Goal: Find specific page/section: Find specific page/section

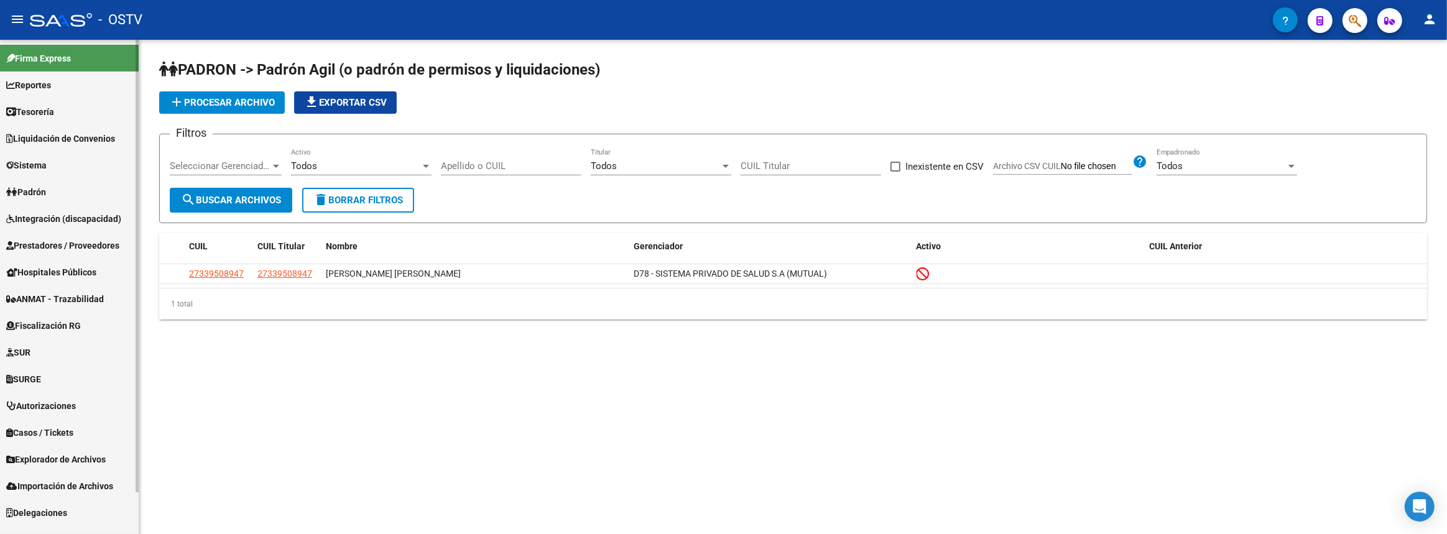
click at [90, 234] on link "Prestadores / Proveedores" at bounding box center [69, 245] width 139 height 27
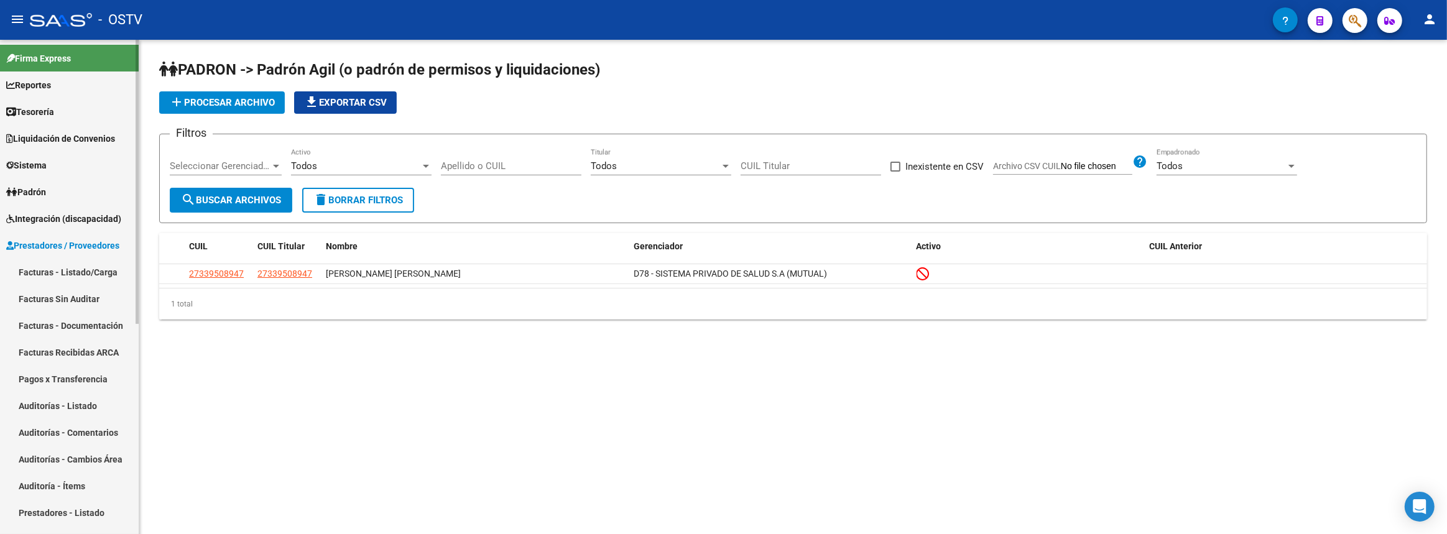
click at [87, 269] on link "Facturas - Listado/Carga" at bounding box center [69, 272] width 139 height 27
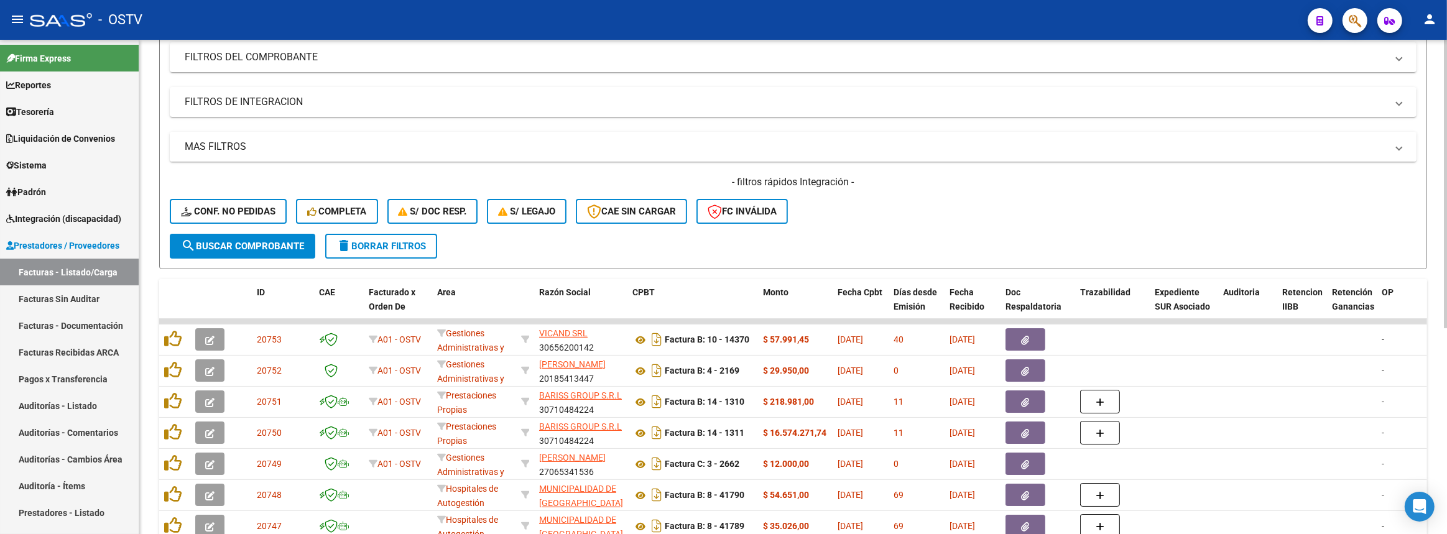
scroll to position [56, 0]
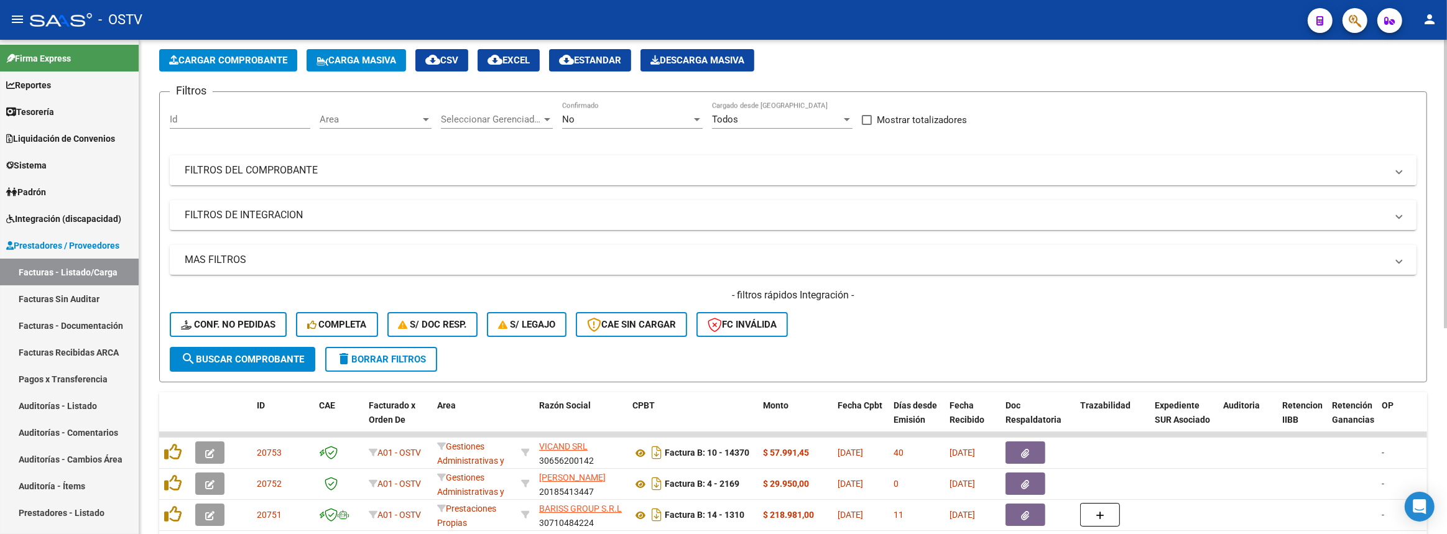
click at [473, 174] on mat-panel-title "FILTROS DEL COMPROBANTE" at bounding box center [786, 171] width 1202 height 14
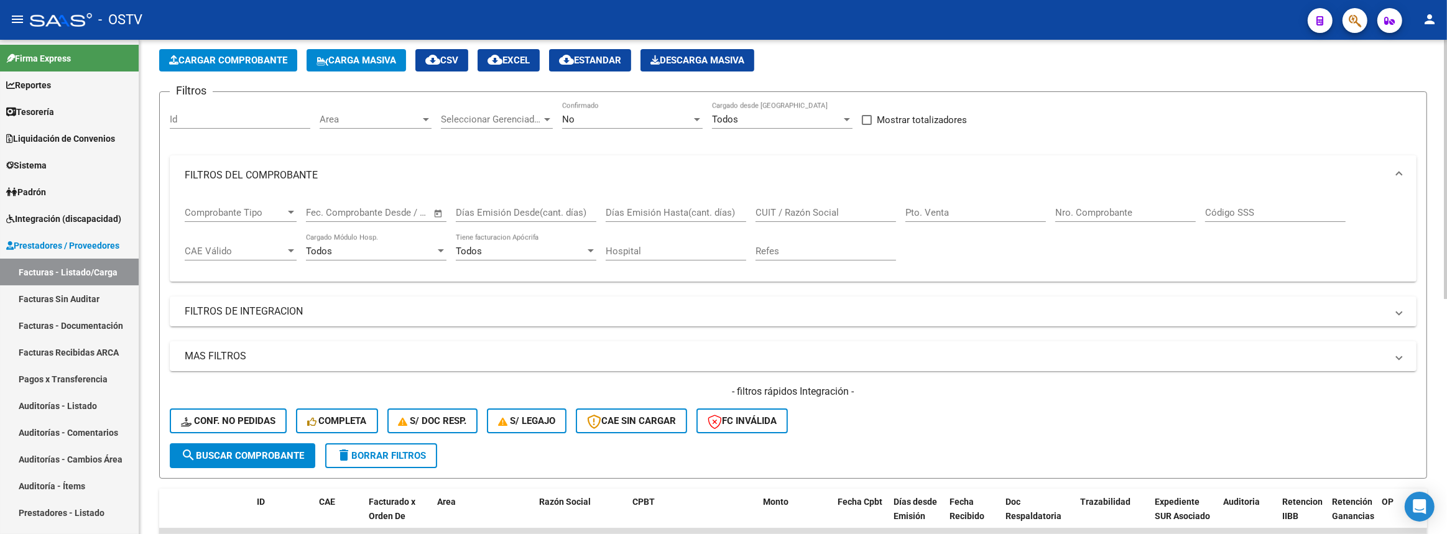
click at [1085, 213] on input "Nro. Comprobante" at bounding box center [1126, 212] width 141 height 11
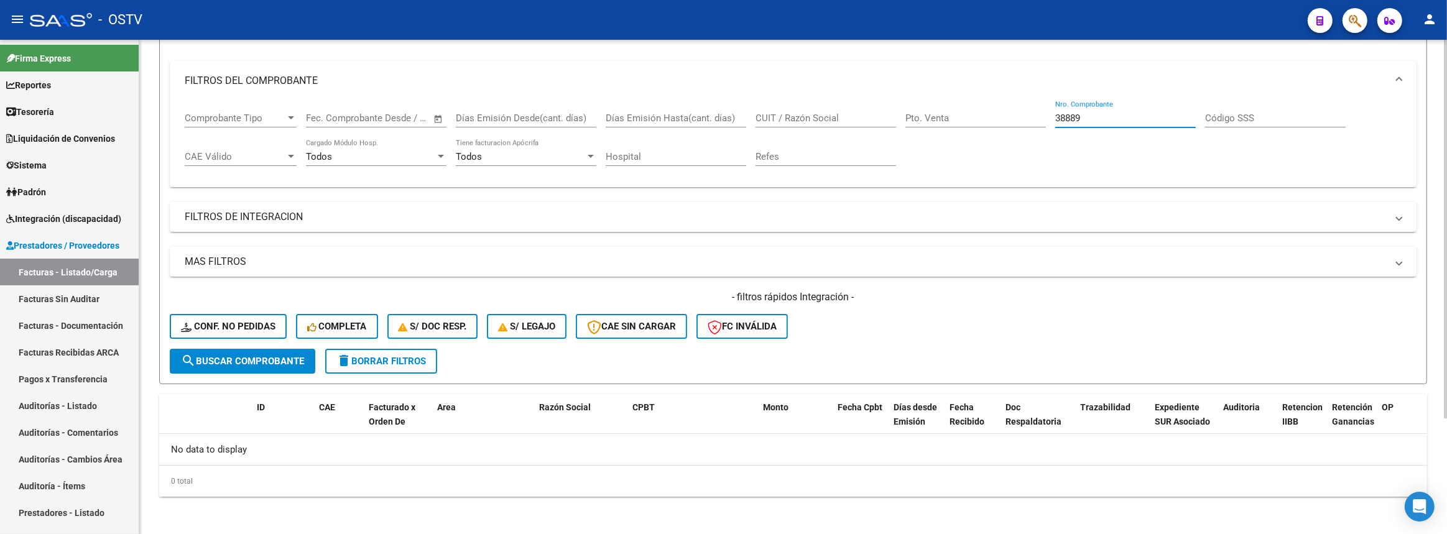
scroll to position [37, 0]
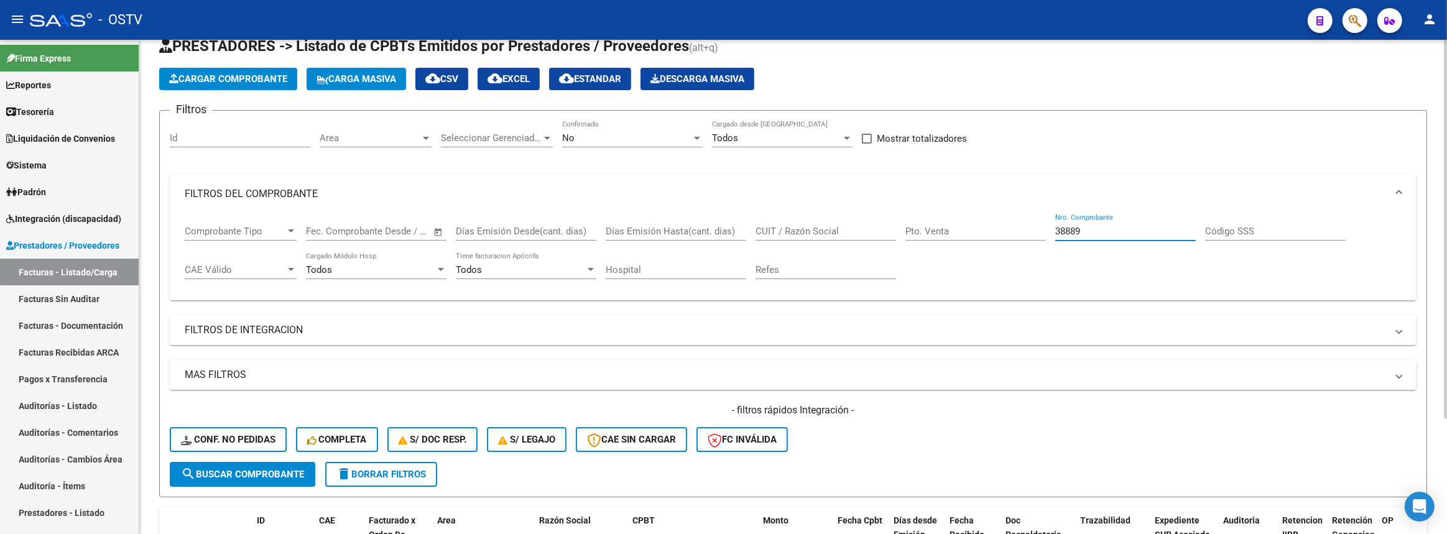
drag, startPoint x: 1072, startPoint y: 229, endPoint x: 1008, endPoint y: 229, distance: 64.1
click at [1008, 229] on div "Comprobante Tipo Comprobante Tipo Start date – End date Fec. Comprobante Desde …" at bounding box center [793, 252] width 1217 height 77
type input "38889"
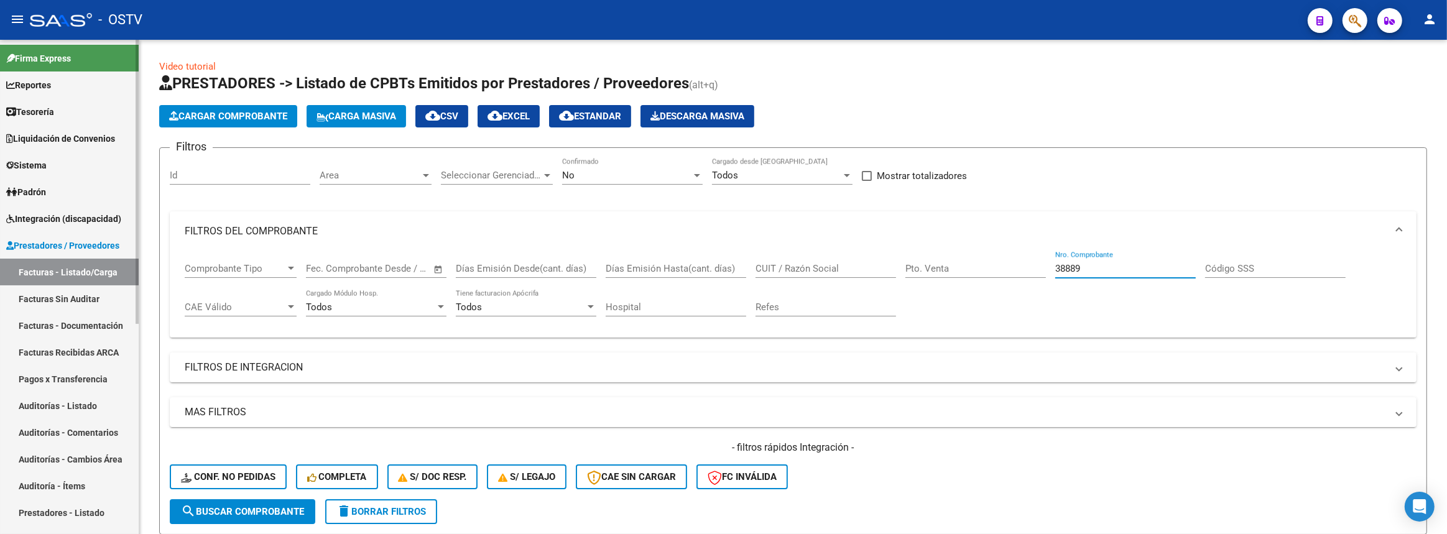
click at [90, 246] on span "Prestadores / Proveedores" at bounding box center [62, 246] width 113 height 14
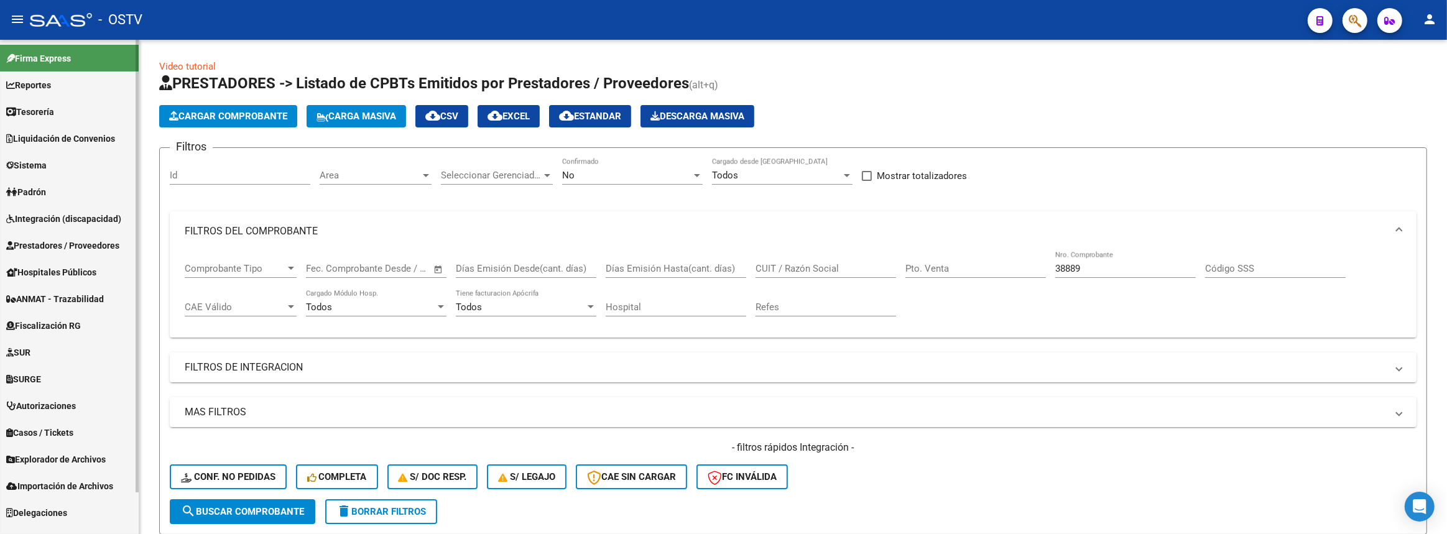
click at [105, 248] on span "Prestadores / Proveedores" at bounding box center [62, 246] width 113 height 14
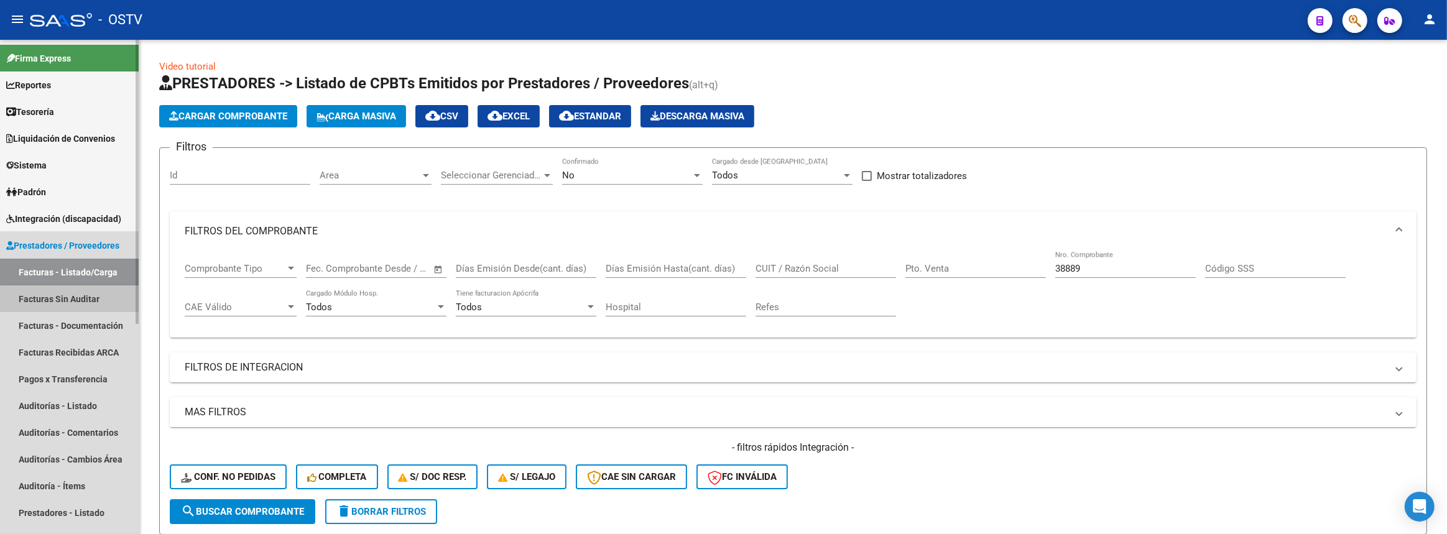
click at [96, 295] on link "Facturas Sin Auditar" at bounding box center [69, 298] width 139 height 27
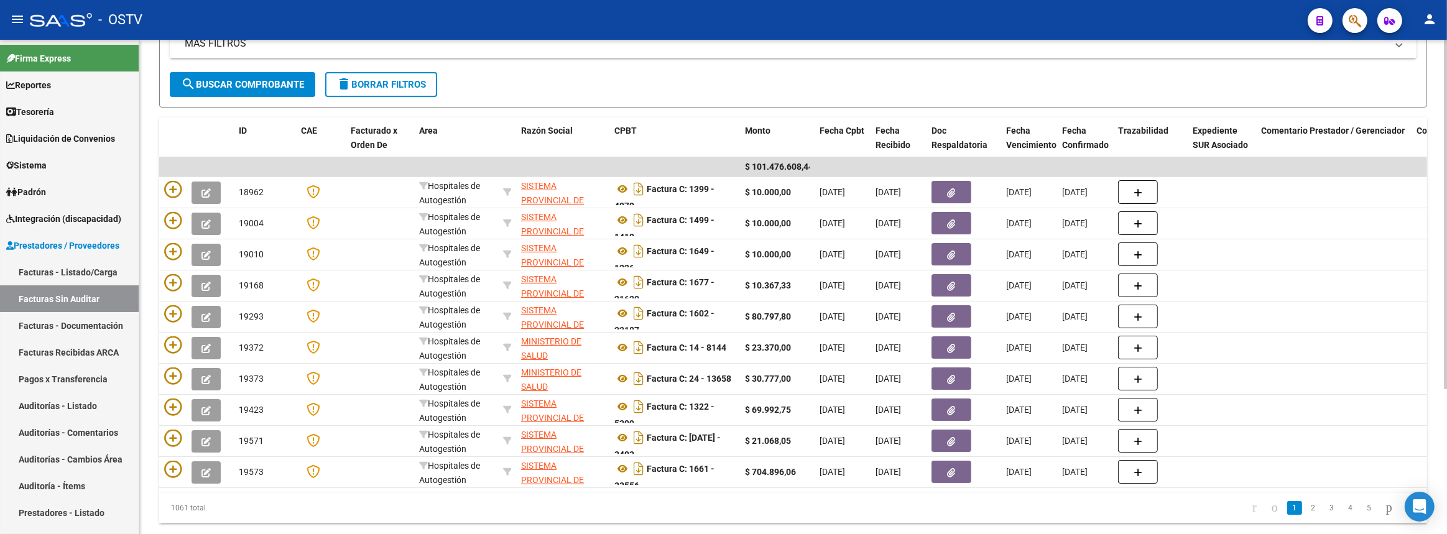
scroll to position [205, 0]
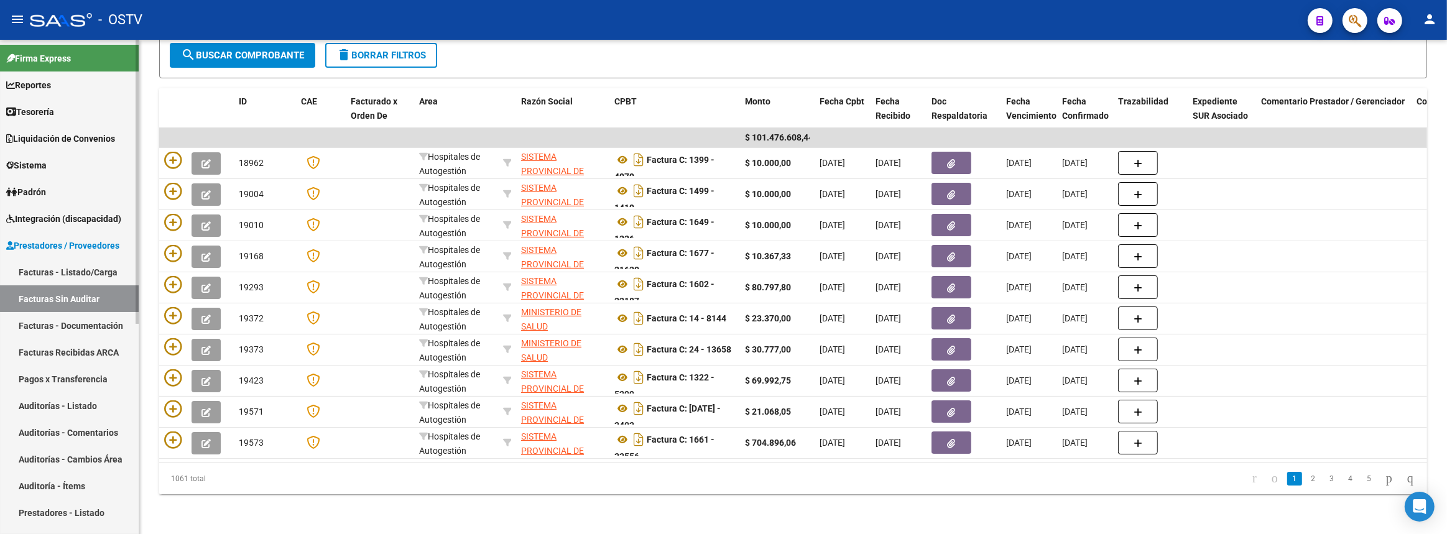
click at [45, 407] on link "Auditorías - Listado" at bounding box center [69, 405] width 139 height 27
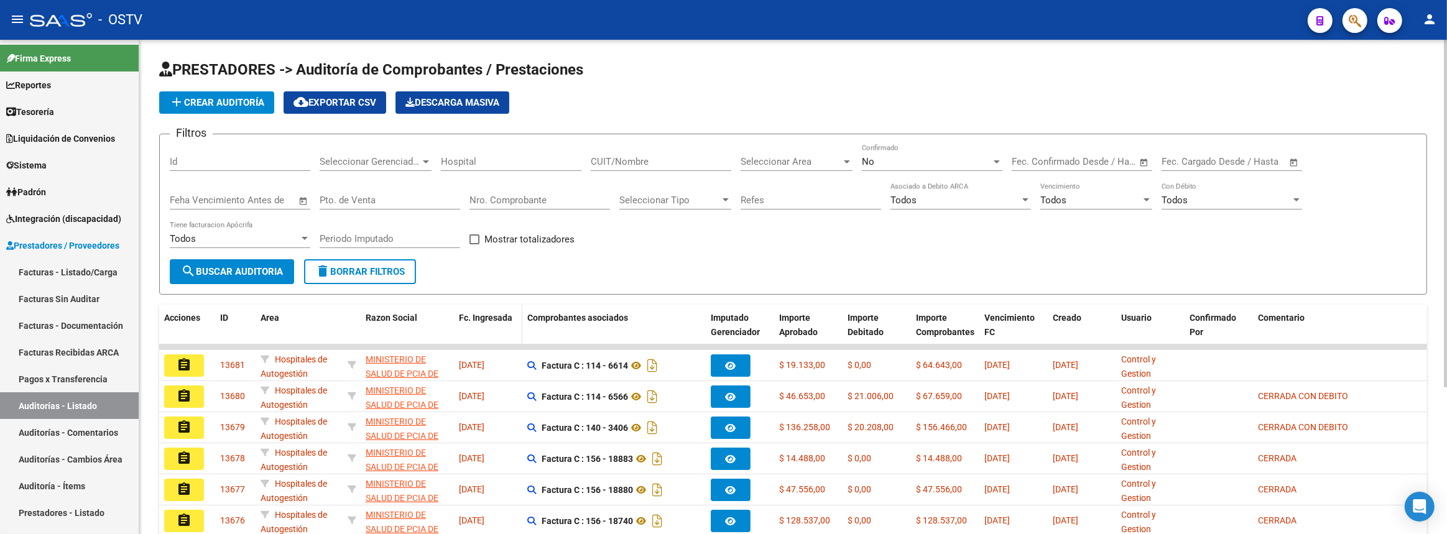
scroll to position [113, 0]
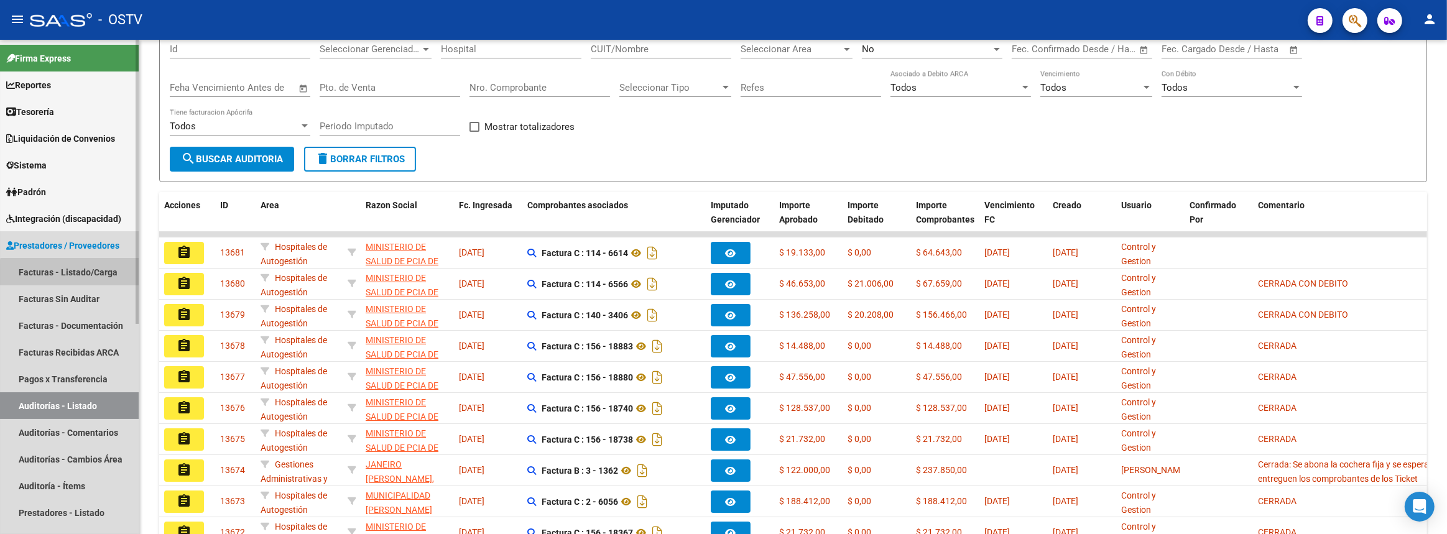
click at [85, 277] on link "Facturas - Listado/Carga" at bounding box center [69, 272] width 139 height 27
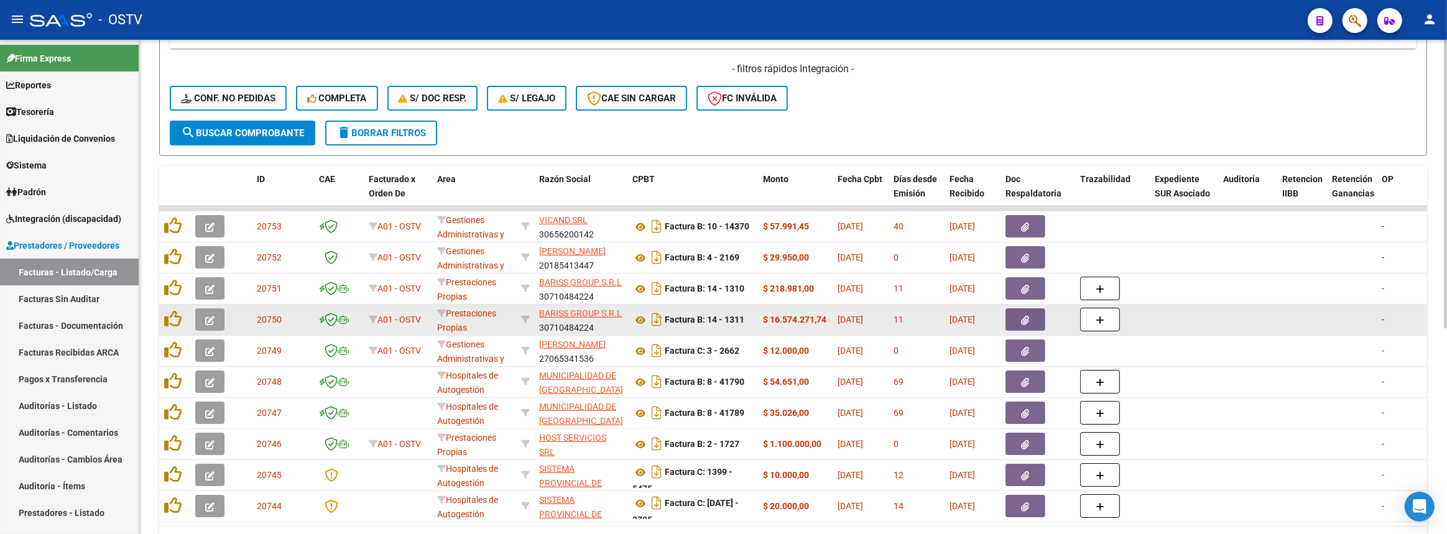
scroll to position [351, 0]
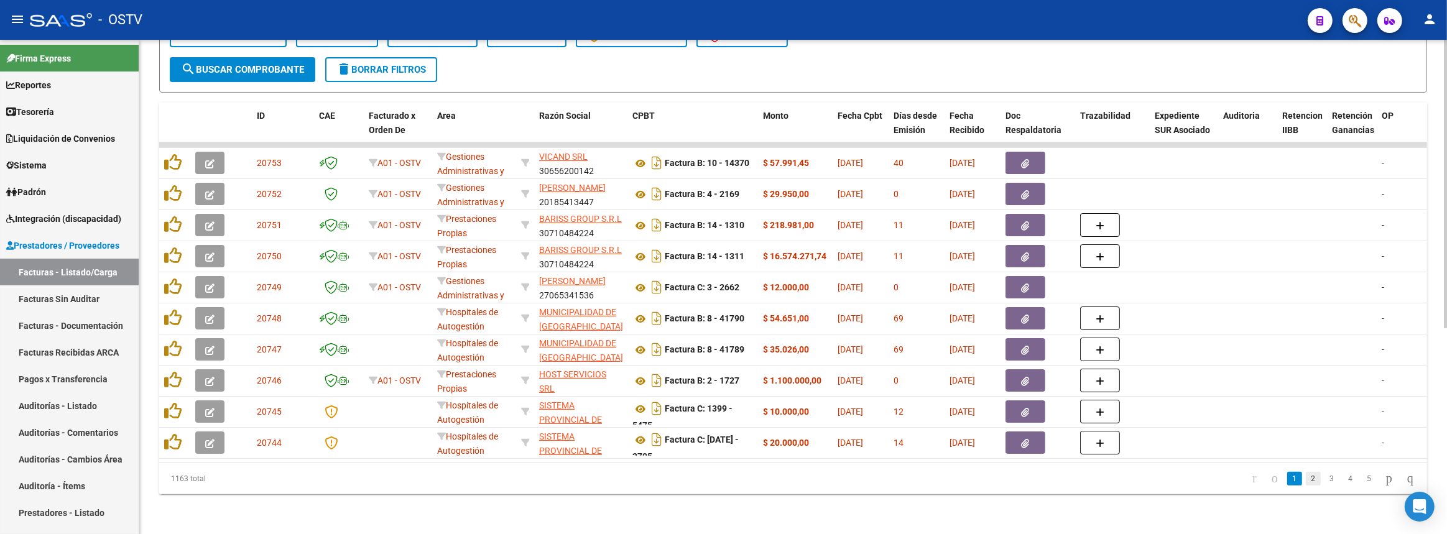
click at [1306, 482] on link "2" at bounding box center [1313, 479] width 15 height 14
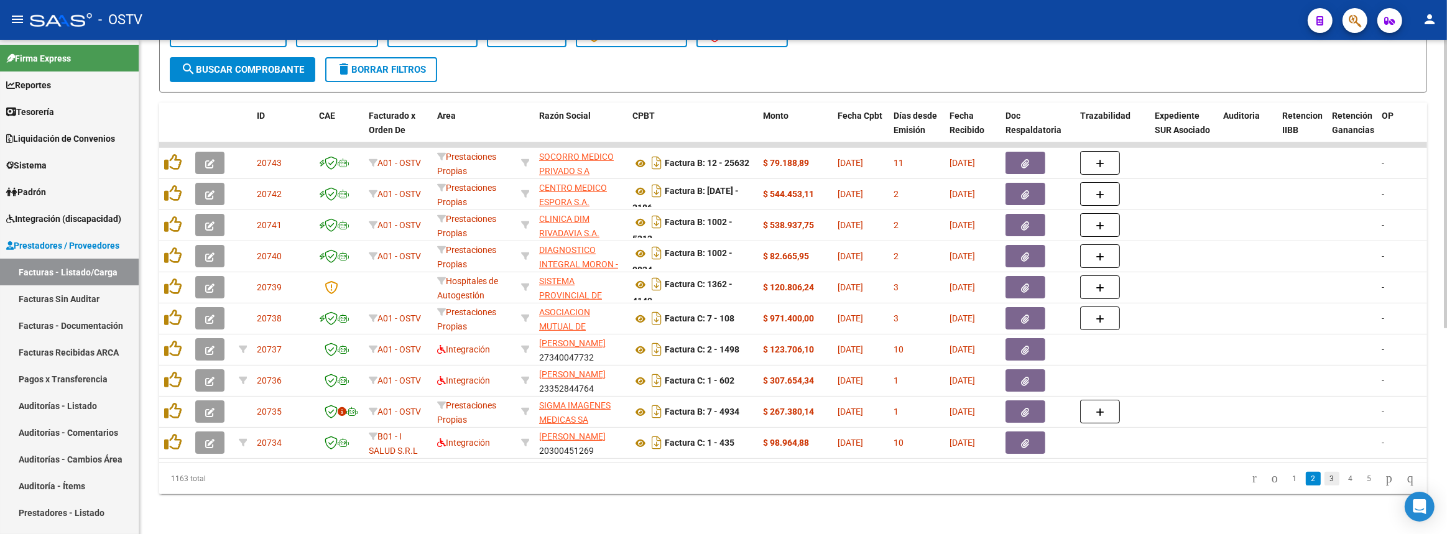
click at [1325, 483] on link "3" at bounding box center [1332, 479] width 15 height 14
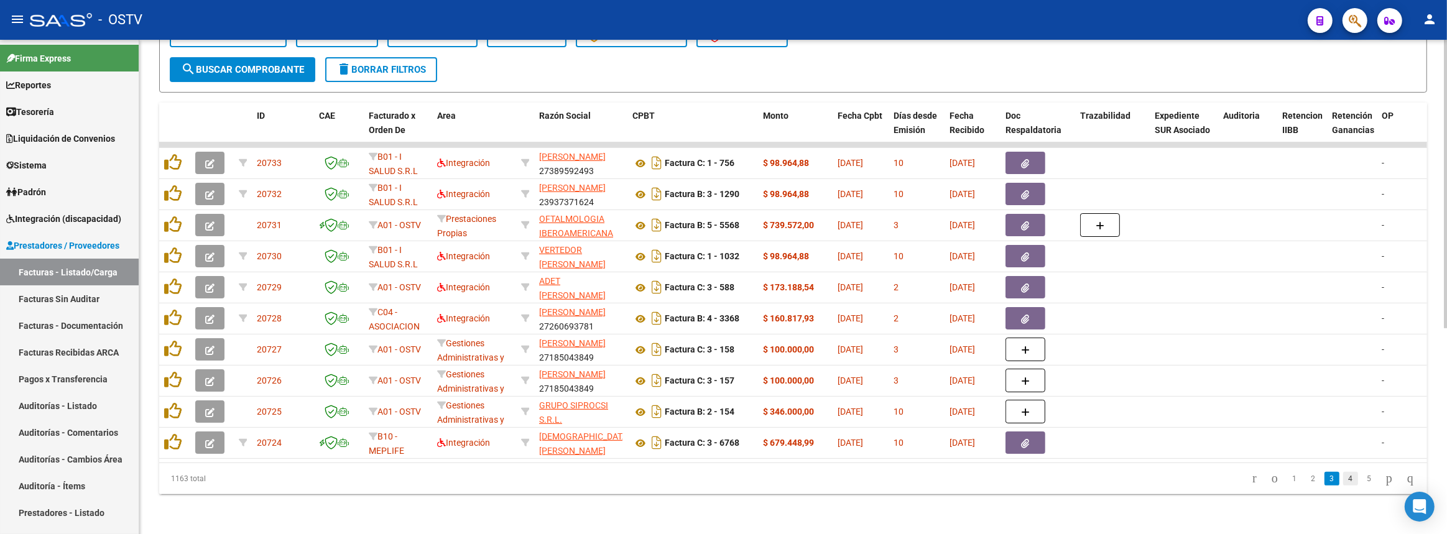
click at [1343, 481] on link "4" at bounding box center [1350, 479] width 15 height 14
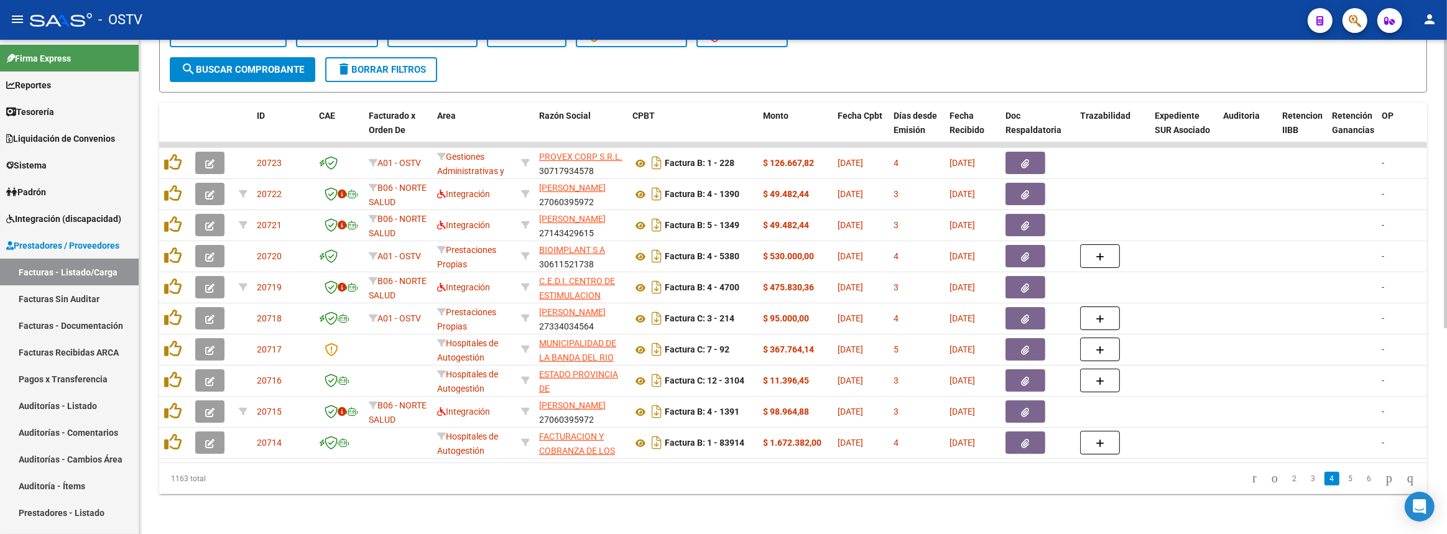
scroll to position [69, 0]
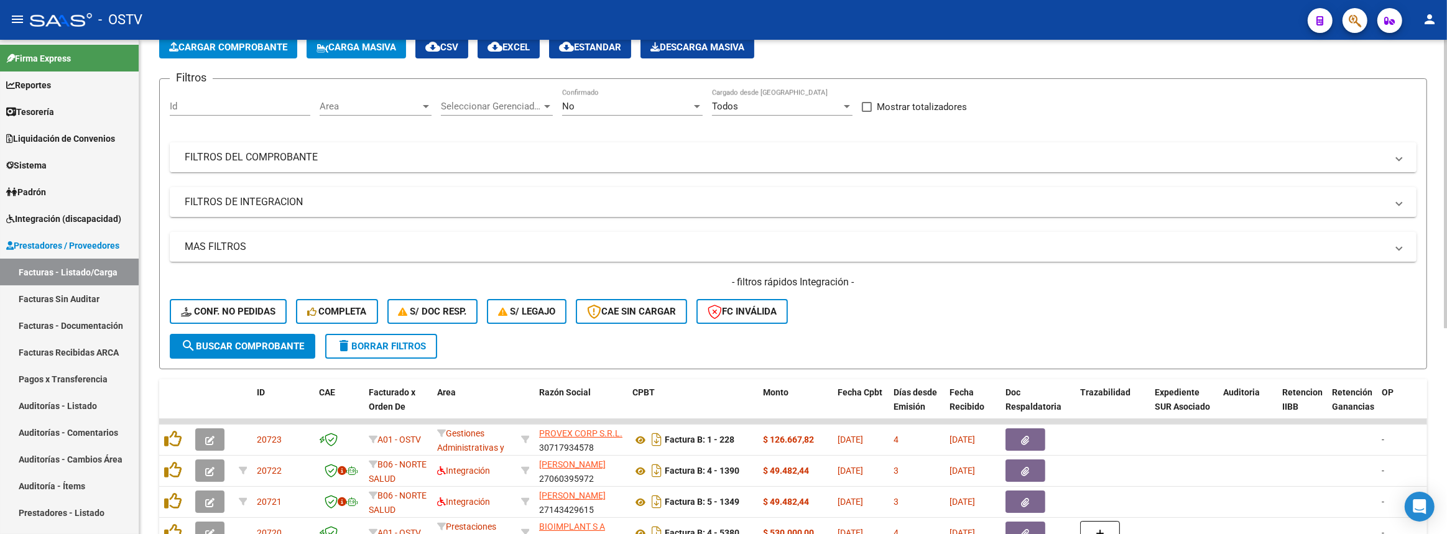
click at [521, 158] on mat-panel-title "FILTROS DEL COMPROBANTE" at bounding box center [786, 158] width 1202 height 14
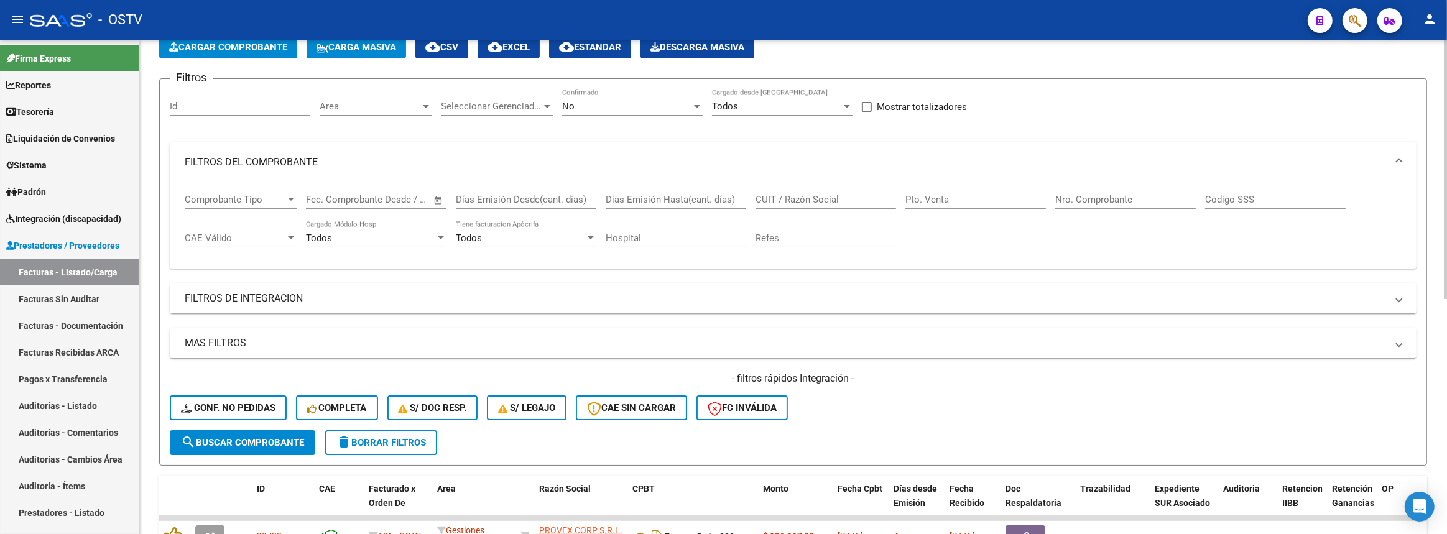
click at [871, 198] on input "CUIT / Razón Social" at bounding box center [826, 199] width 141 height 11
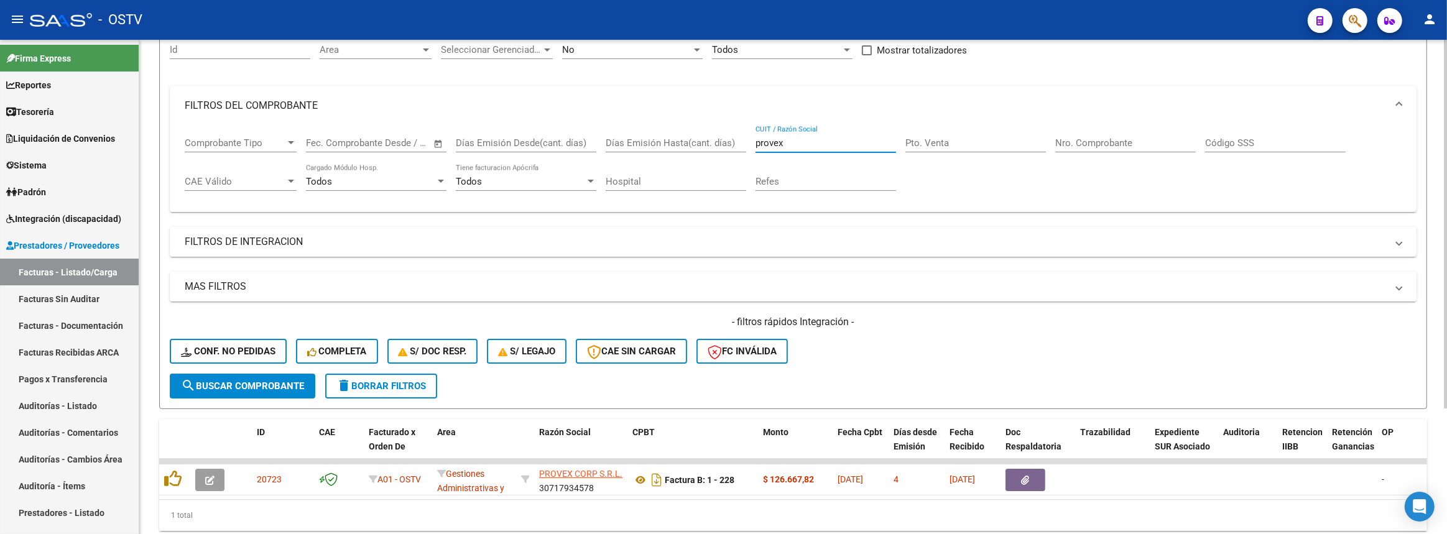
scroll to position [168, 0]
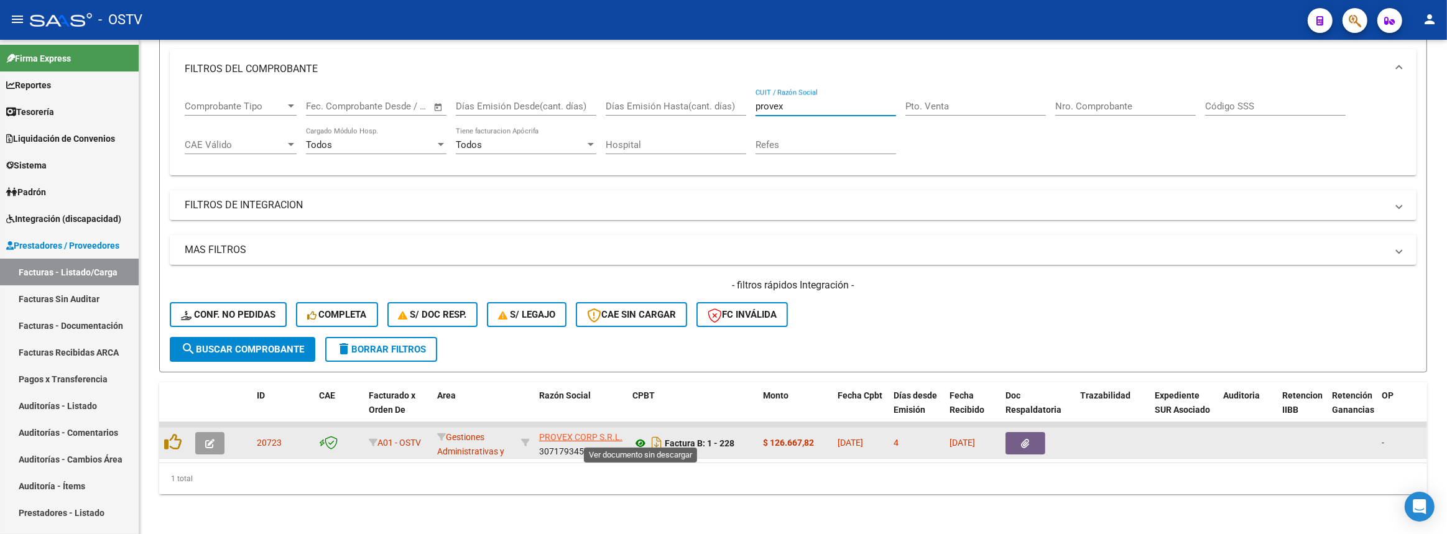
type input "provex"
click at [641, 436] on icon at bounding box center [641, 443] width 16 height 15
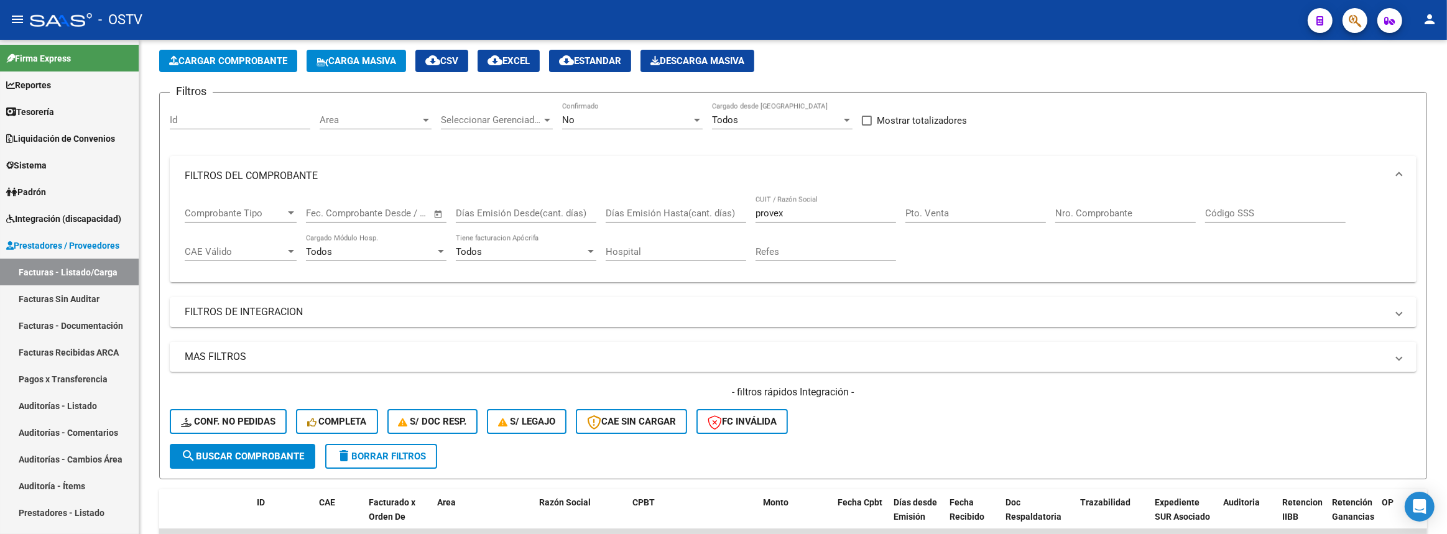
scroll to position [0, 0]
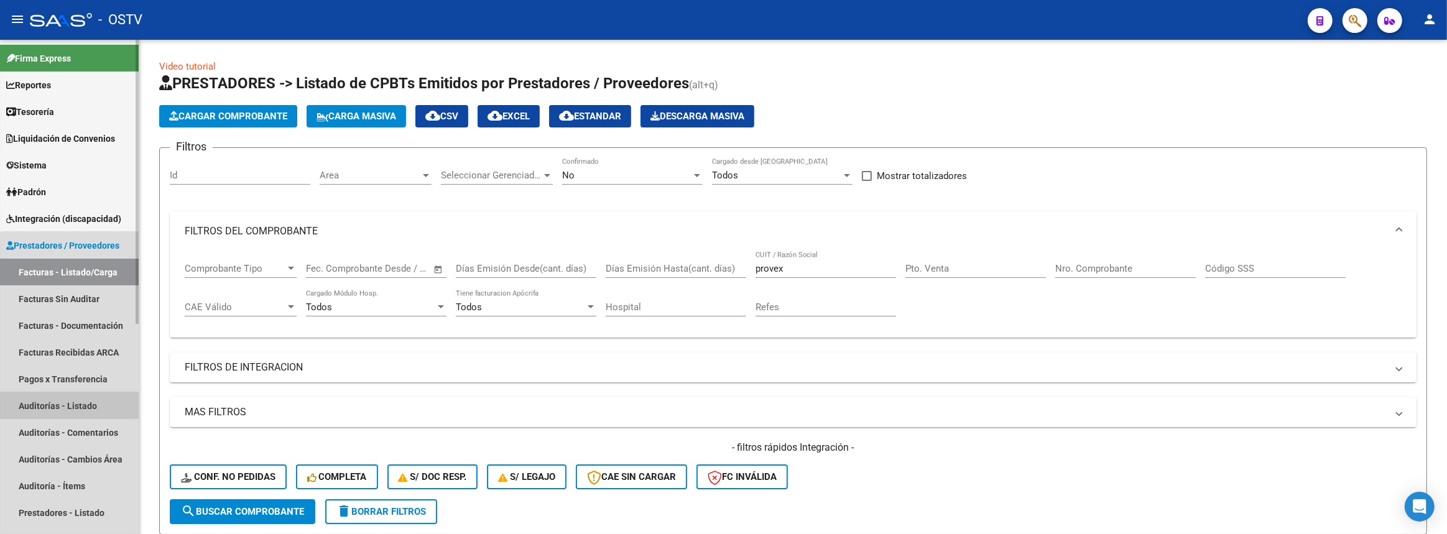
click at [77, 409] on link "Auditorías - Listado" at bounding box center [69, 405] width 139 height 27
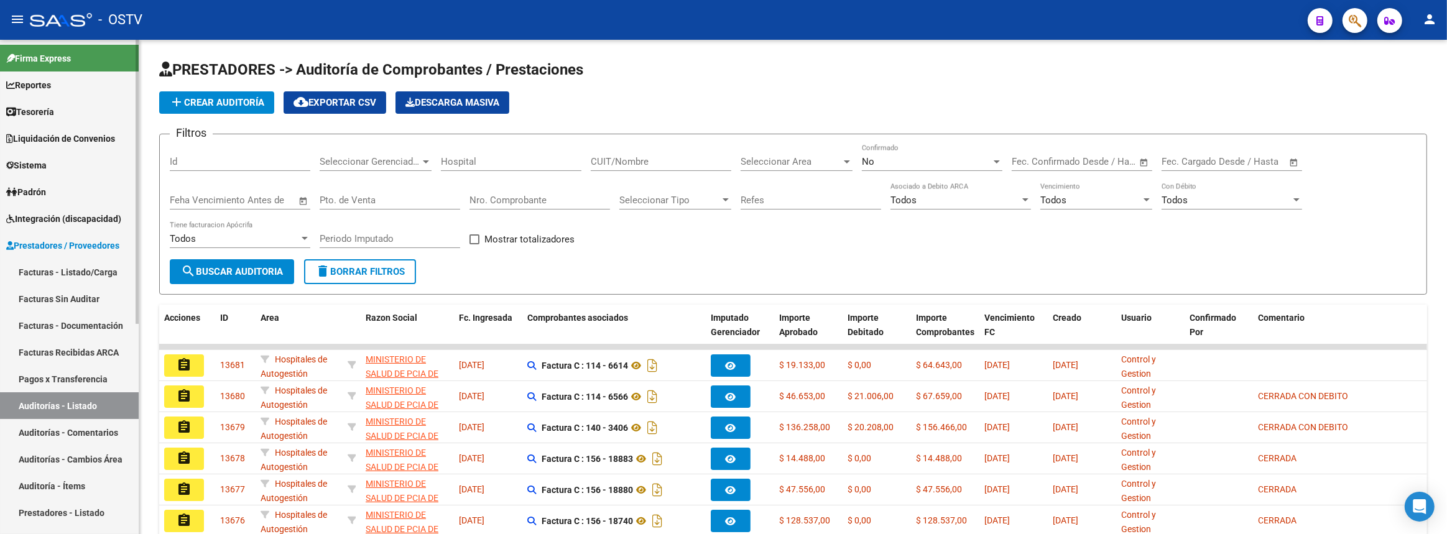
click at [72, 271] on link "Facturas - Listado/Carga" at bounding box center [69, 272] width 139 height 27
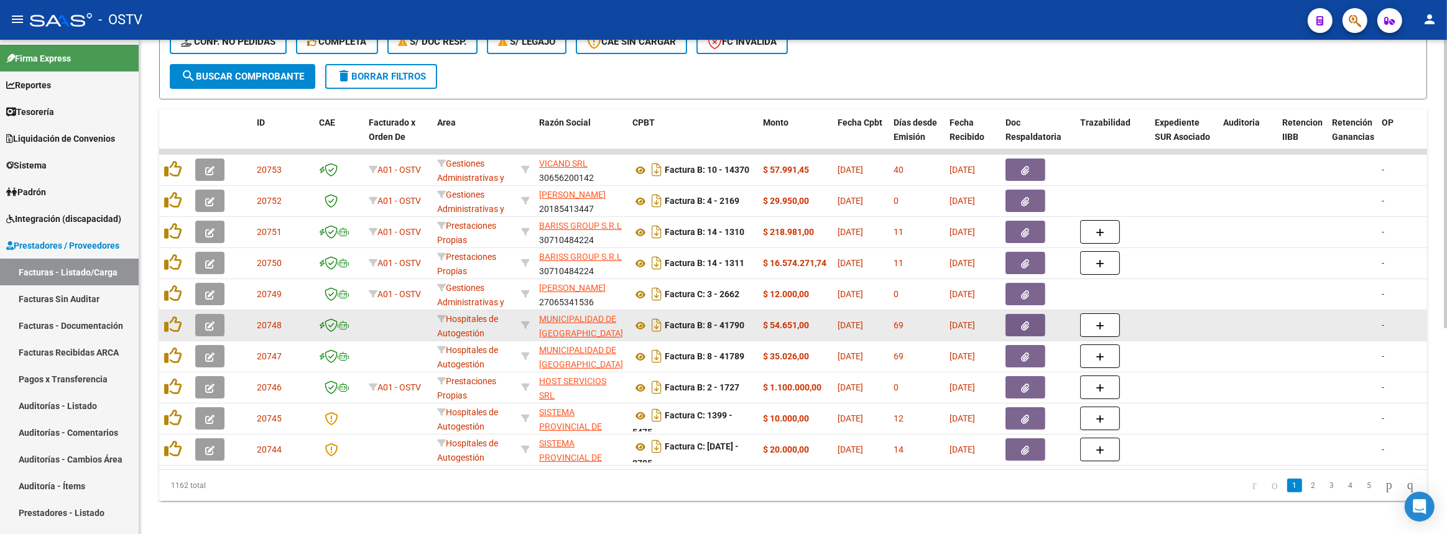
scroll to position [351, 0]
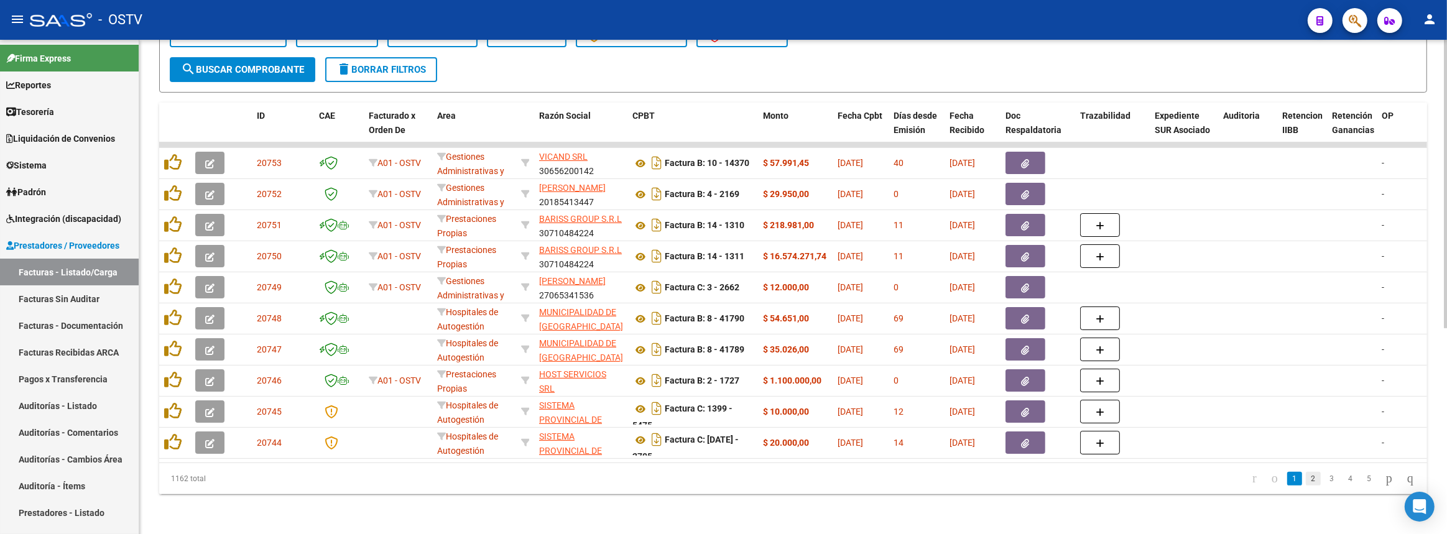
click at [1306, 481] on link "2" at bounding box center [1313, 479] width 15 height 14
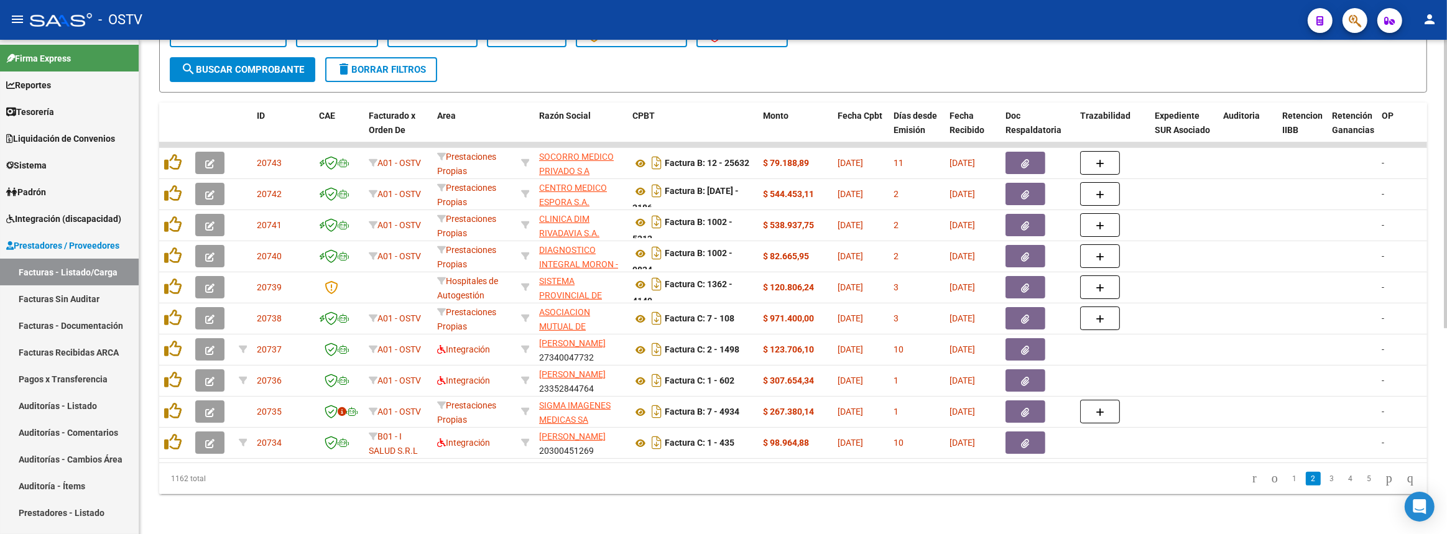
click at [1325, 480] on link "3" at bounding box center [1332, 479] width 15 height 14
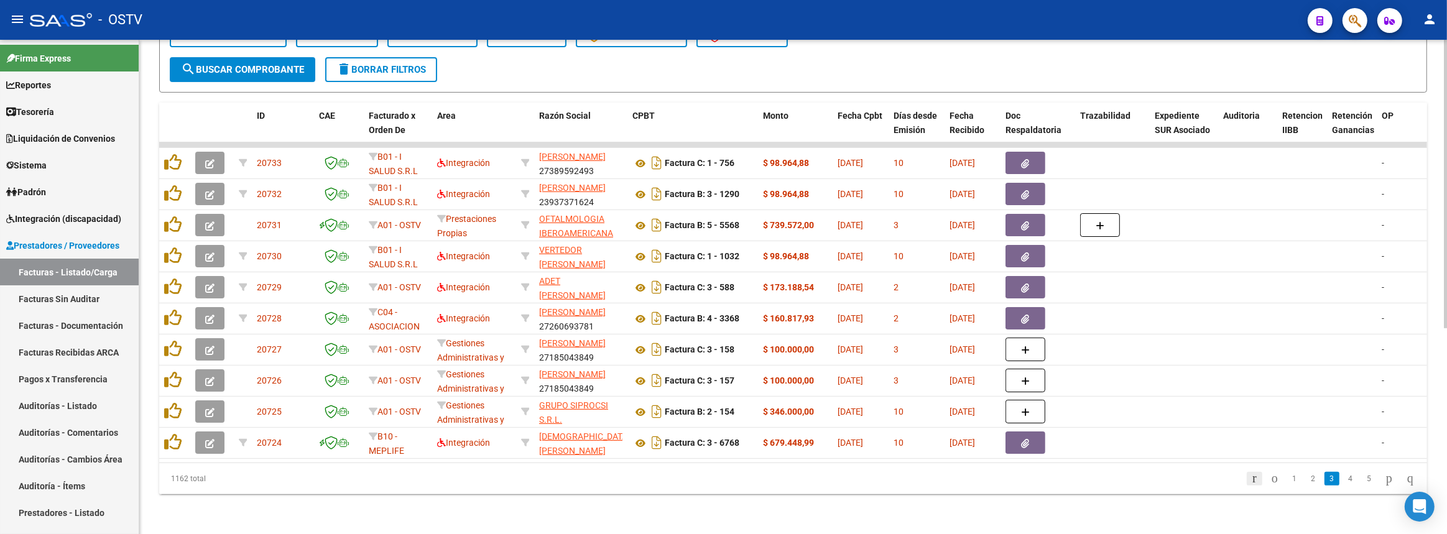
click at [1251, 477] on icon "go to first page" at bounding box center [1255, 478] width 8 height 15
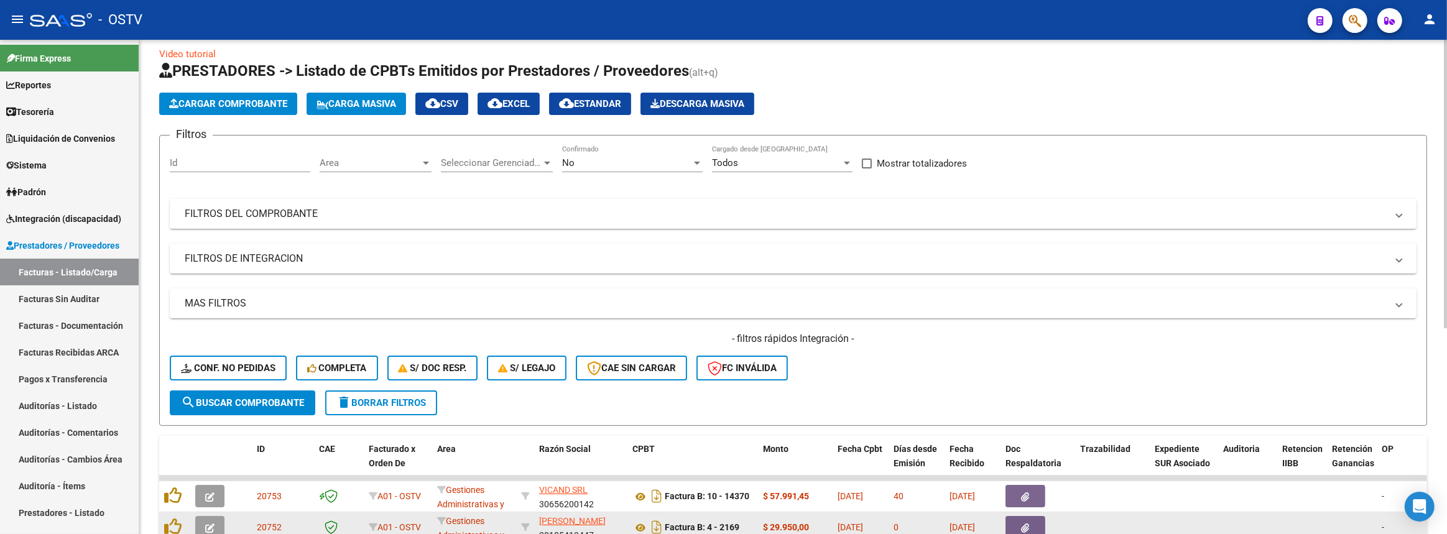
scroll to position [0, 0]
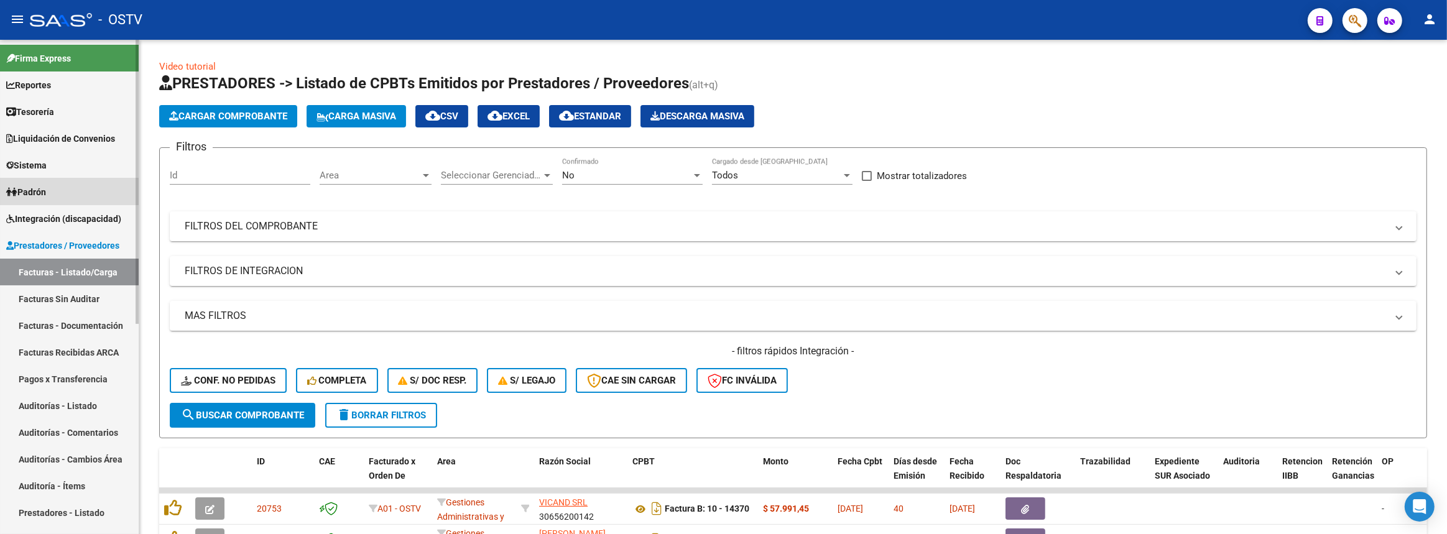
click at [55, 197] on link "Padrón" at bounding box center [69, 192] width 139 height 27
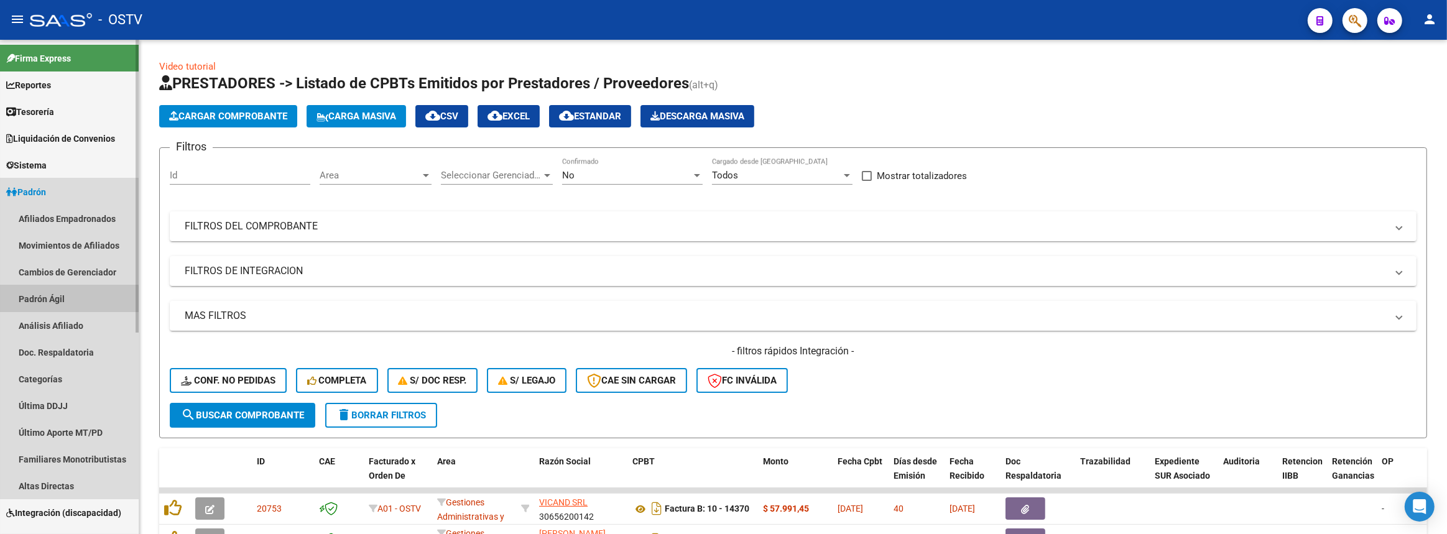
click at [58, 305] on link "Padrón Ágil" at bounding box center [69, 298] width 139 height 27
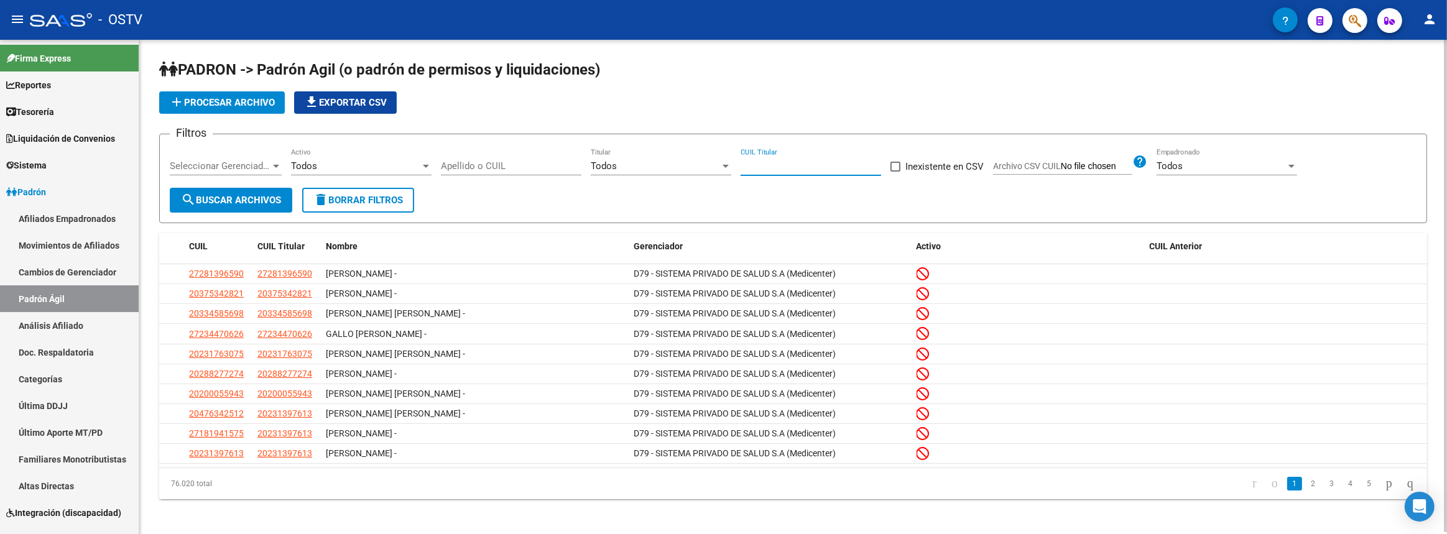
click at [803, 167] on input "CUIL Titular" at bounding box center [811, 165] width 141 height 11
type input "30-975"
click at [530, 162] on input "Apellido o CUIL" at bounding box center [511, 165] width 141 height 11
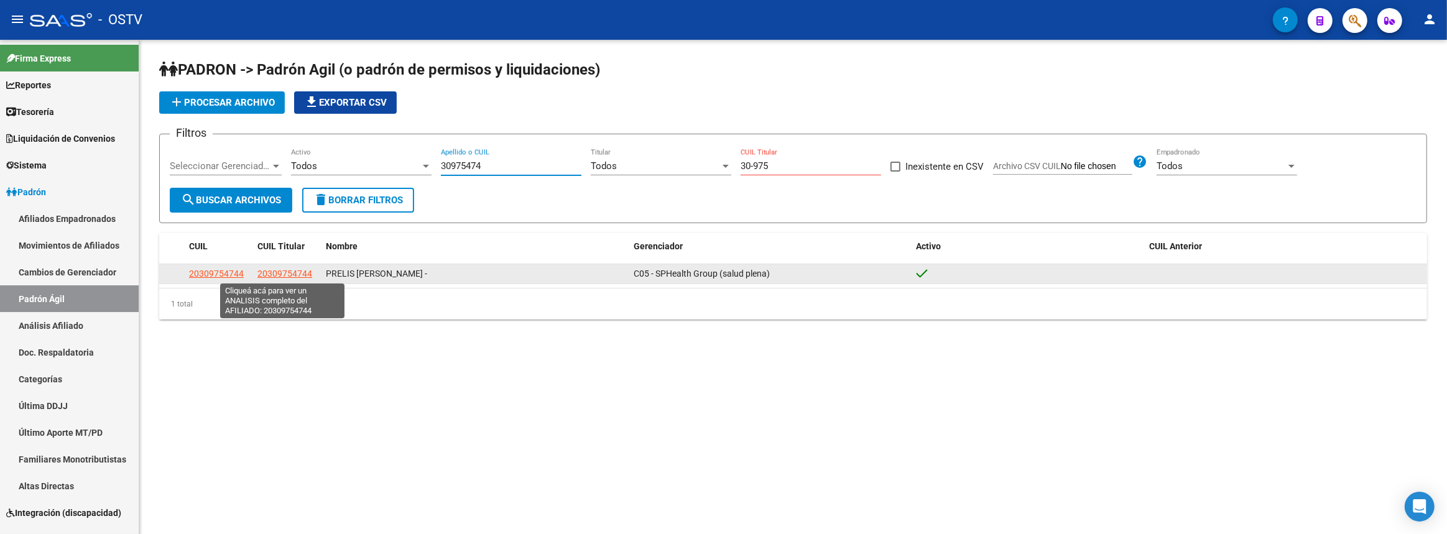
type input "30975474"
click at [267, 273] on span "20309754744" at bounding box center [285, 274] width 55 height 10
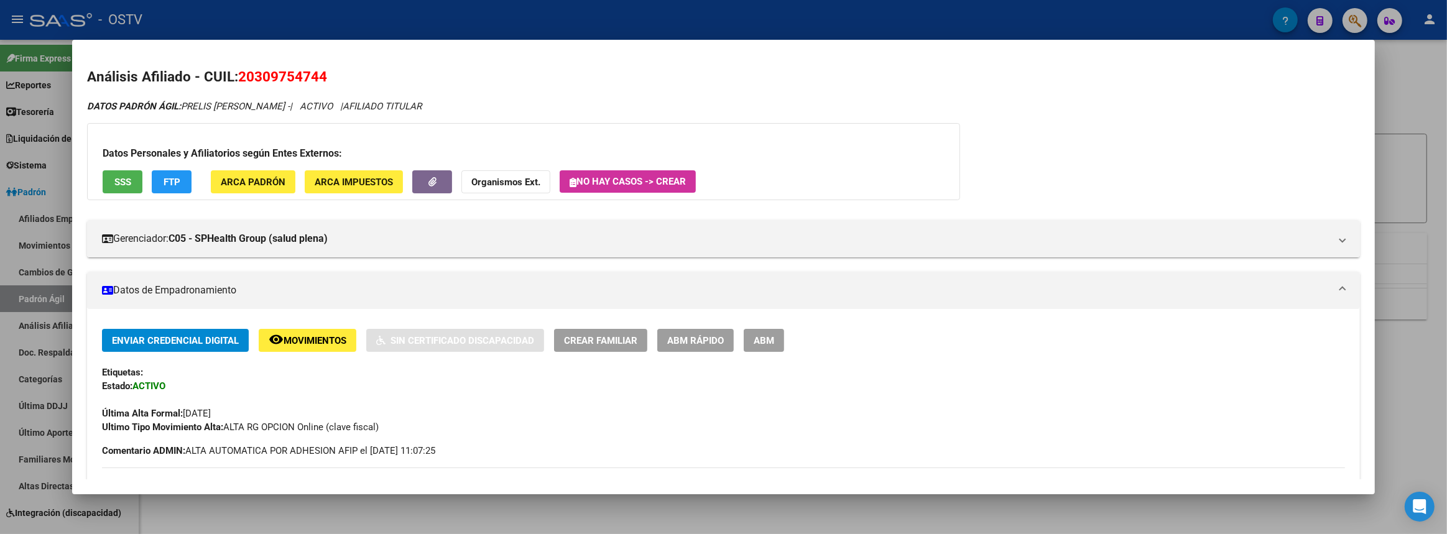
click at [1447, 304] on div at bounding box center [723, 267] width 1447 height 534
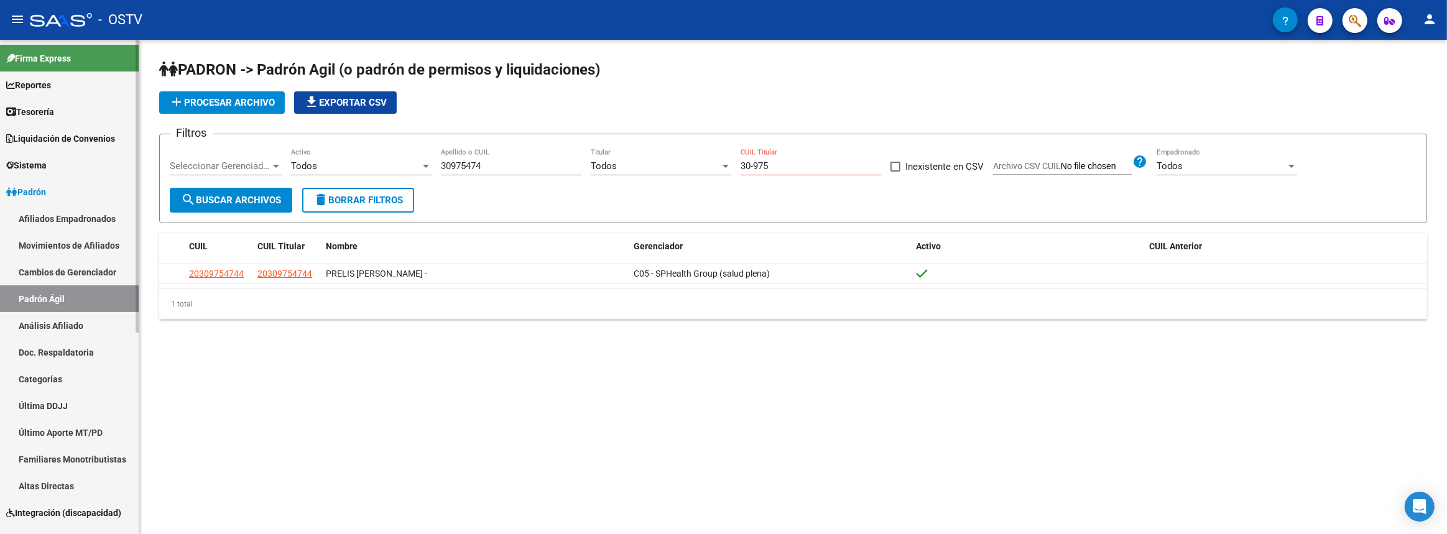
click at [27, 211] on link "Afiliados Empadronados" at bounding box center [69, 218] width 139 height 27
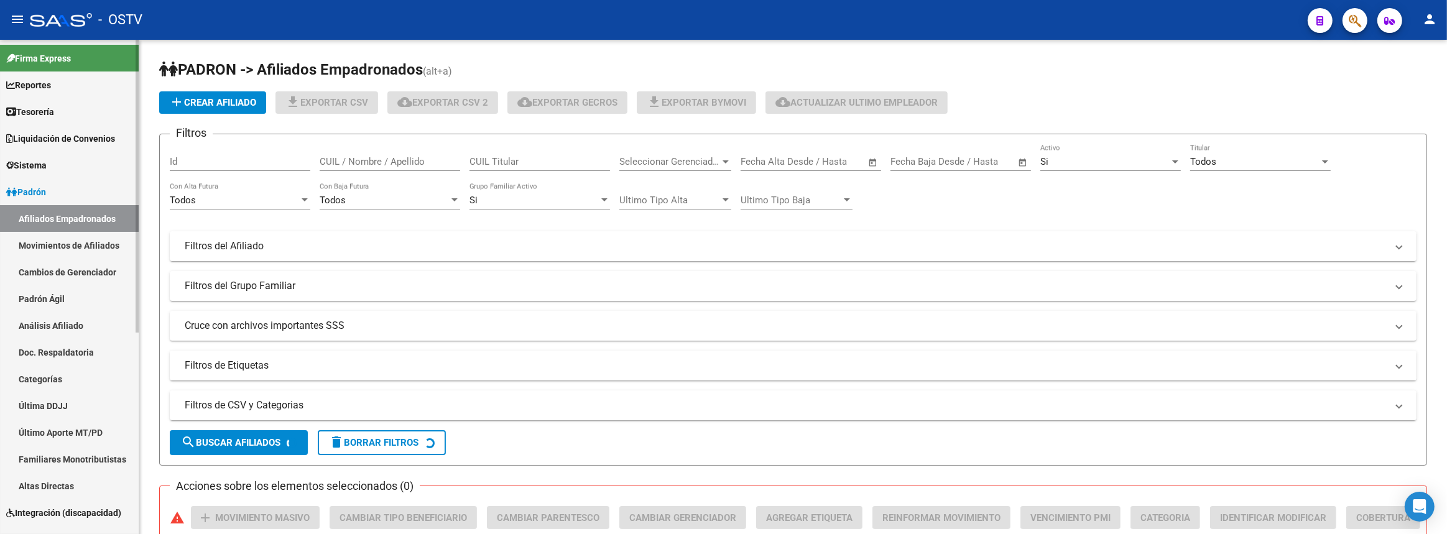
click at [29, 192] on span "Padrón" at bounding box center [26, 192] width 40 height 14
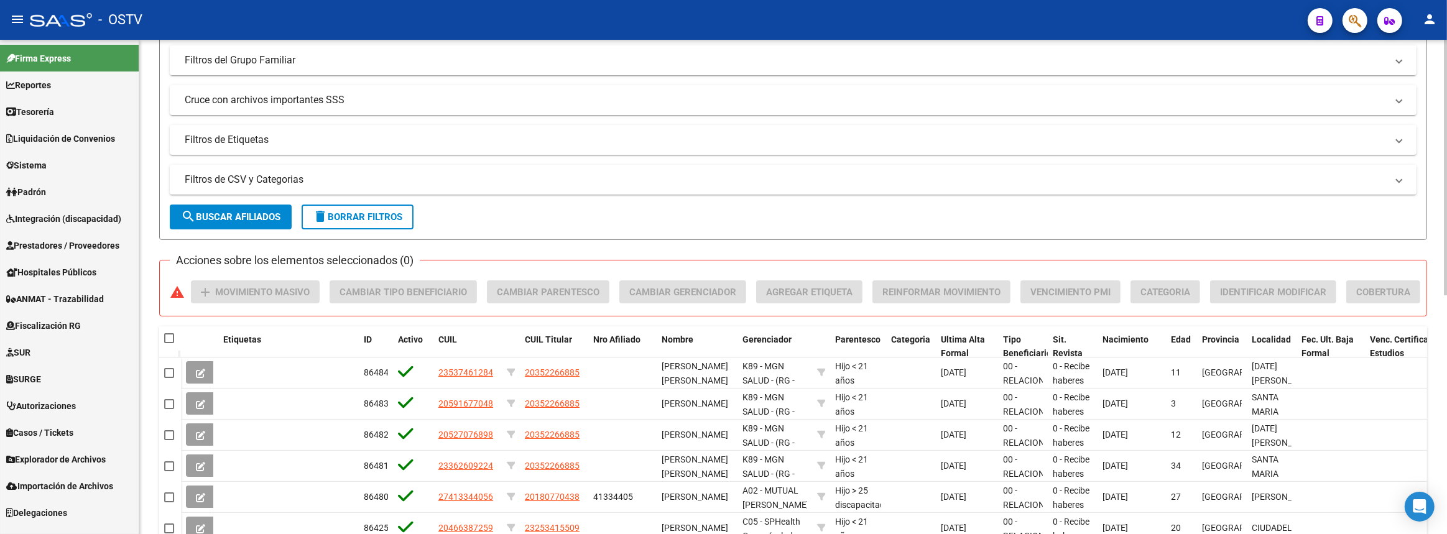
scroll to position [460, 0]
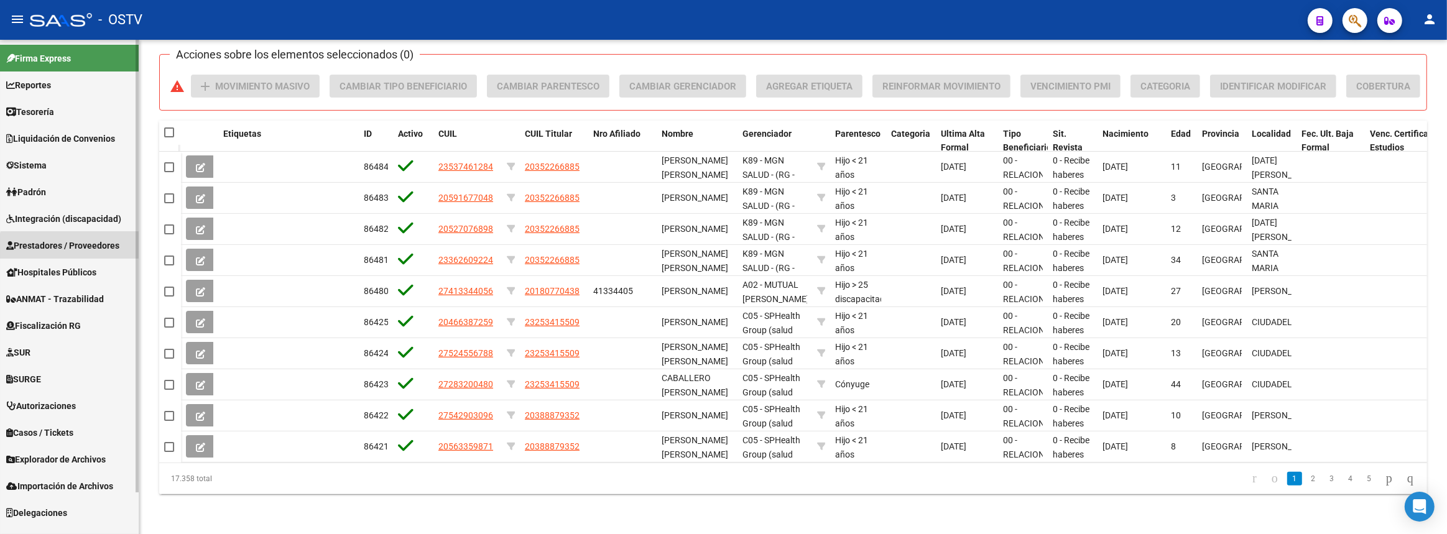
click at [93, 254] on link "Prestadores / Proveedores" at bounding box center [69, 245] width 139 height 27
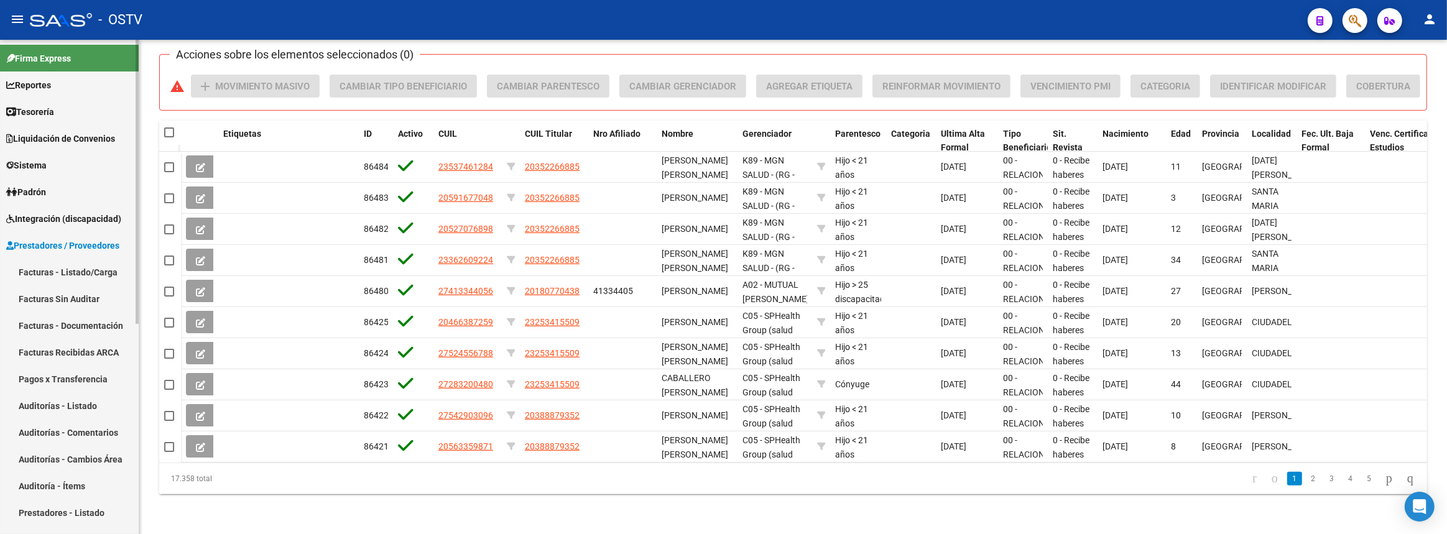
click at [92, 279] on link "Facturas - Listado/Carga" at bounding box center [69, 272] width 139 height 27
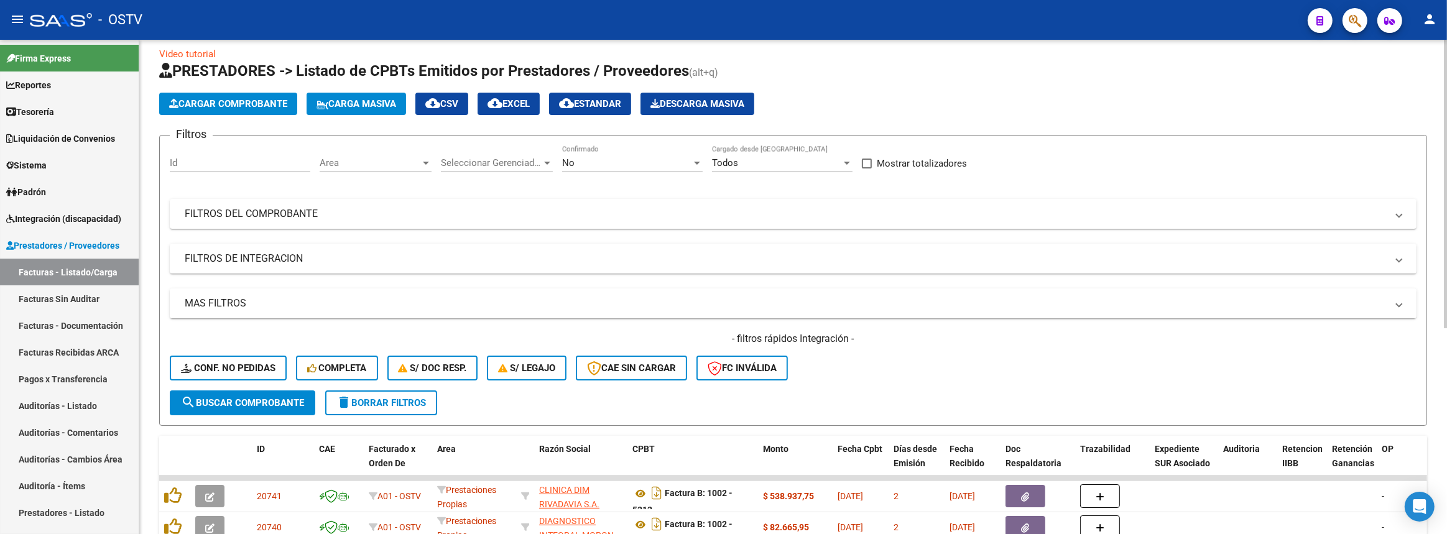
scroll to position [182, 0]
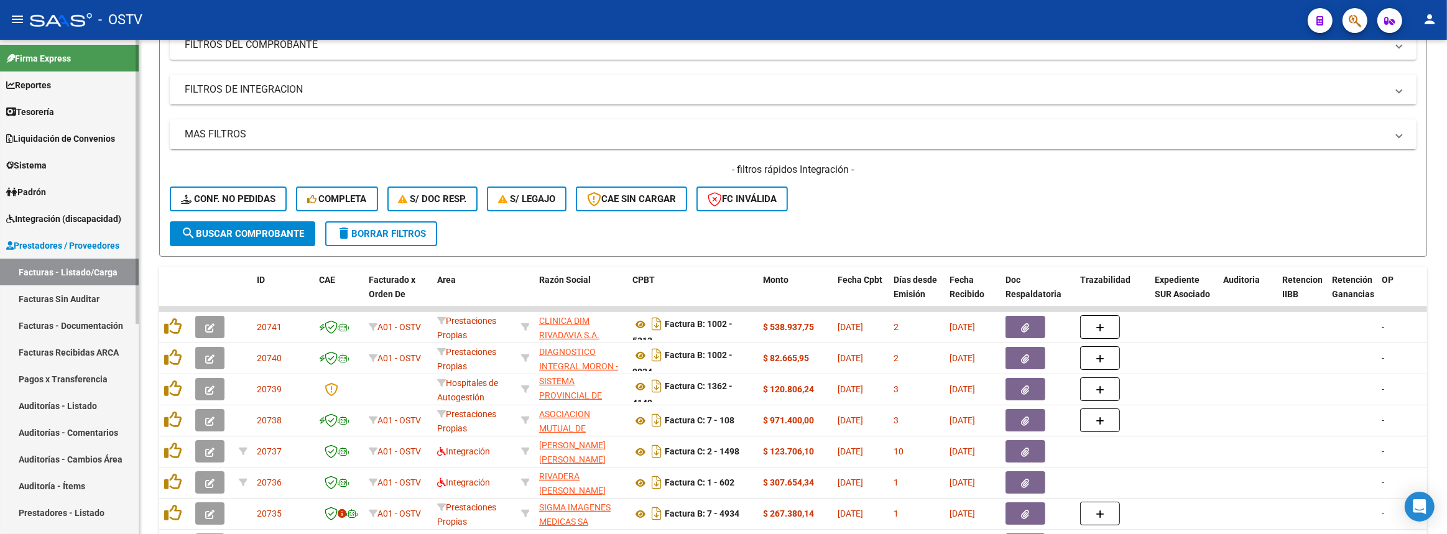
click at [31, 134] on span "Liquidación de Convenios" at bounding box center [60, 139] width 109 height 14
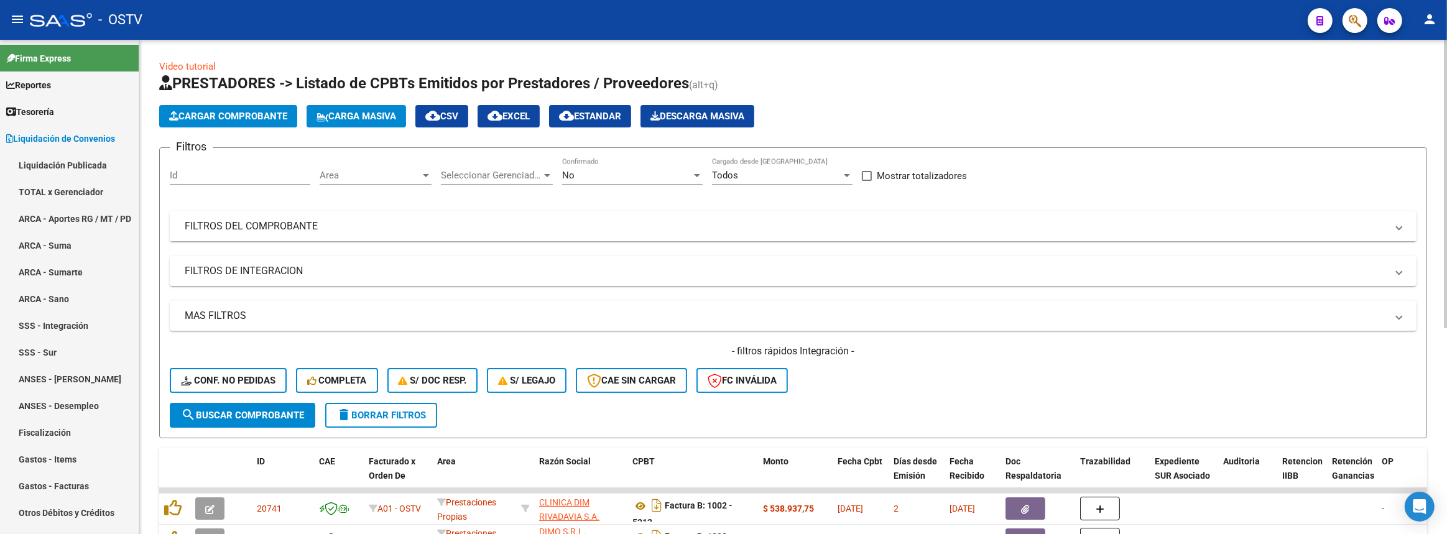
scroll to position [282, 0]
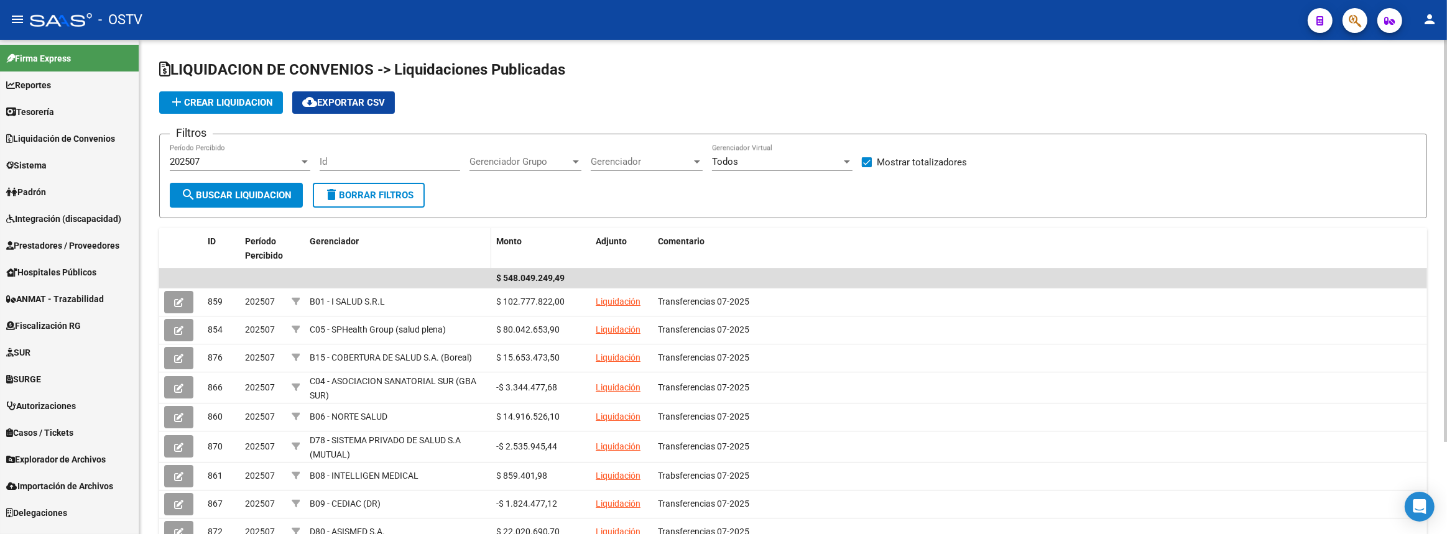
scroll to position [56, 0]
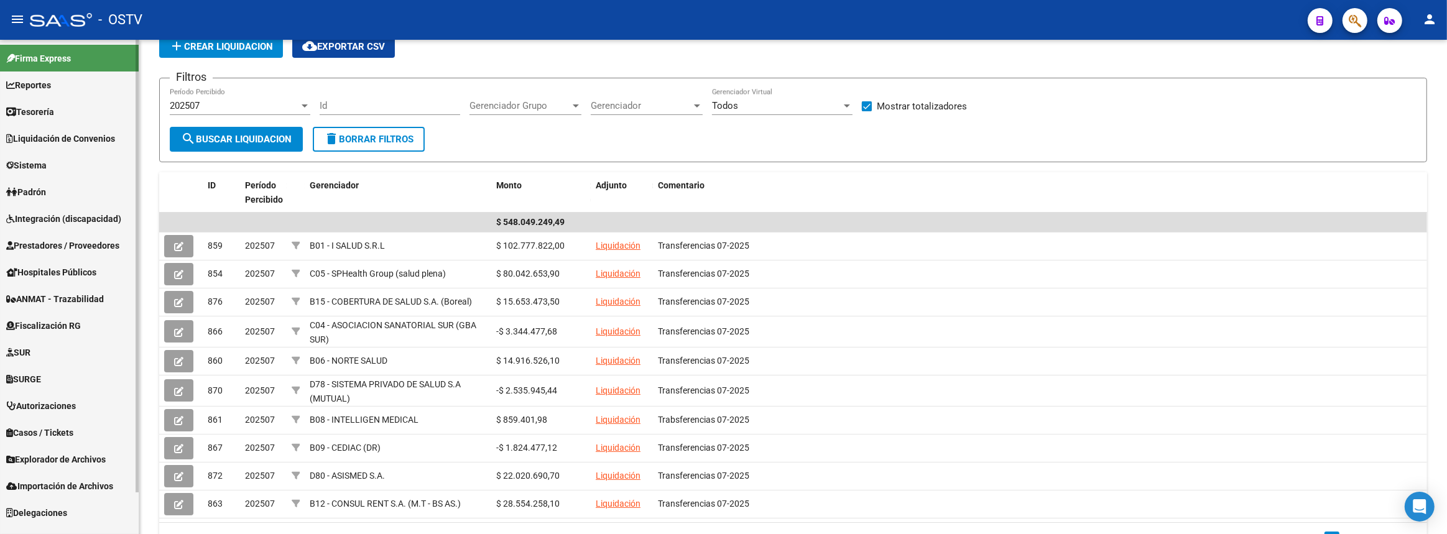
click at [60, 249] on span "Prestadores / Proveedores" at bounding box center [62, 246] width 113 height 14
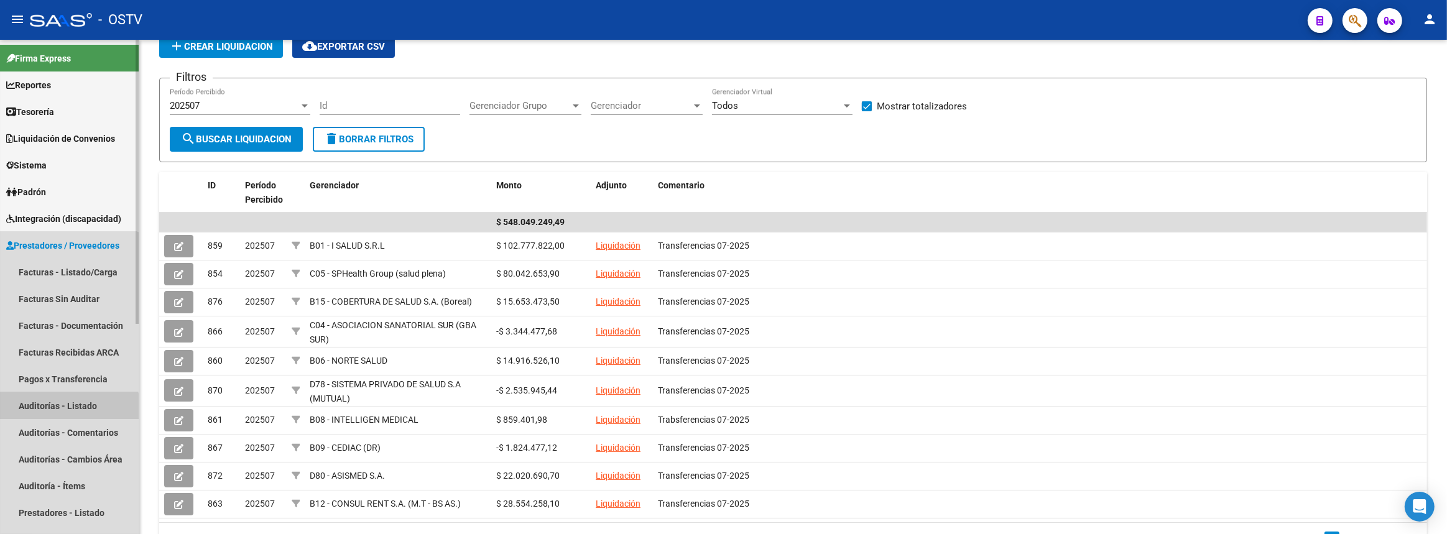
click at [65, 410] on link "Auditorías - Listado" at bounding box center [69, 405] width 139 height 27
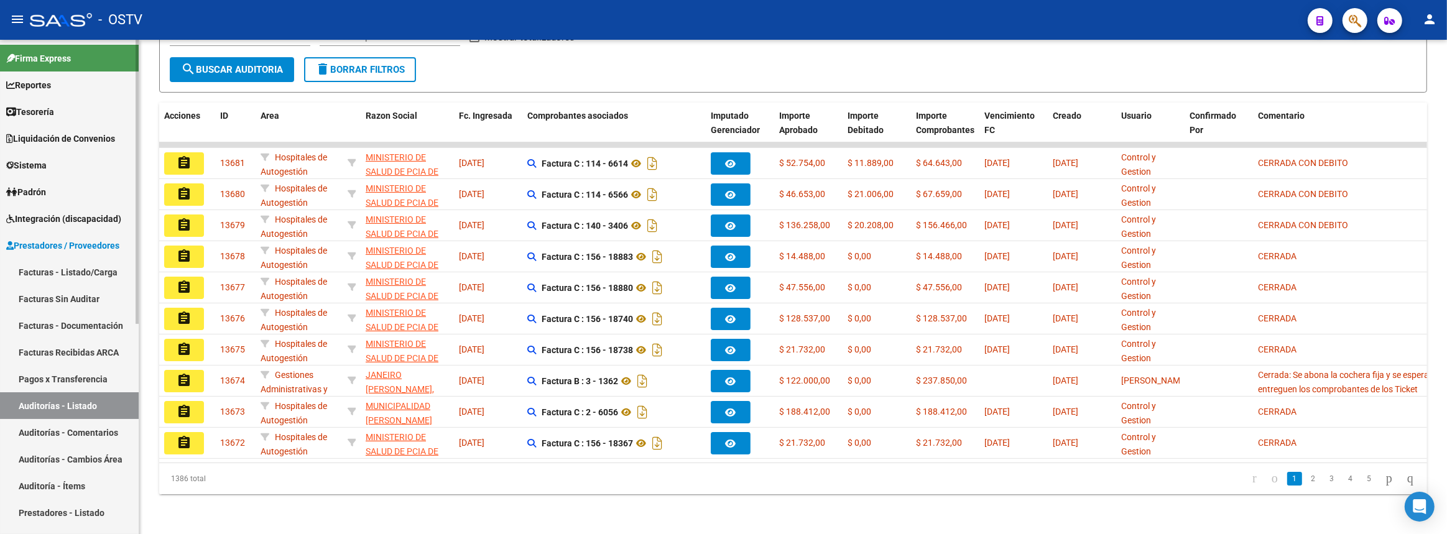
click at [49, 271] on link "Facturas - Listado/Carga" at bounding box center [69, 272] width 139 height 27
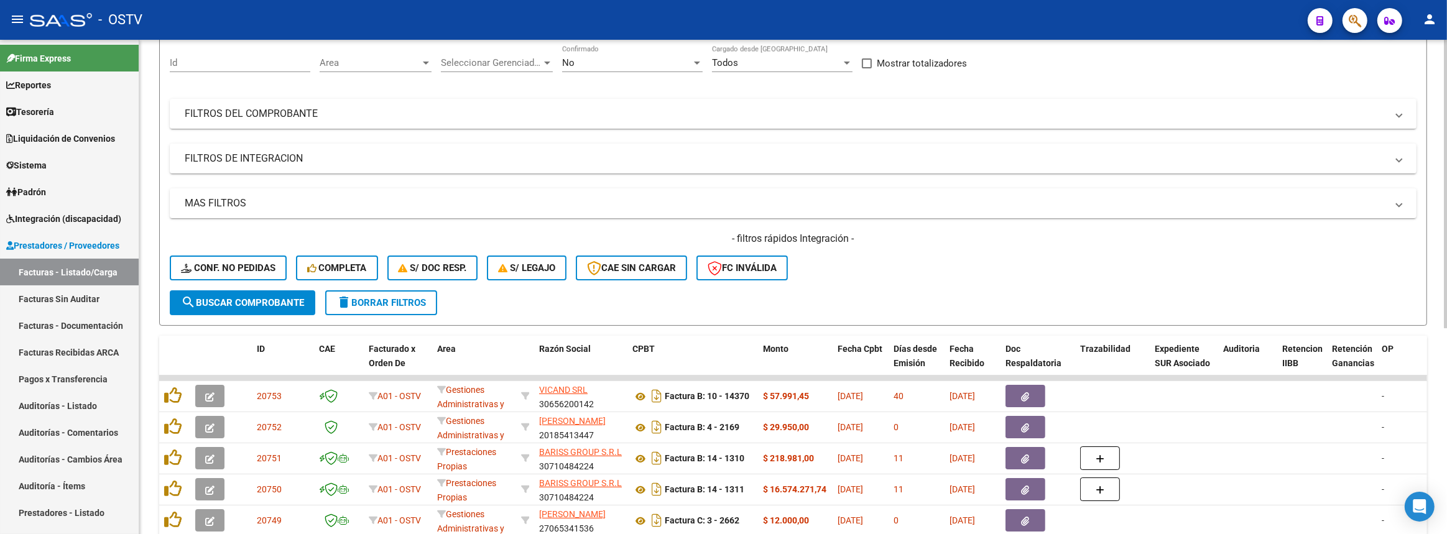
scroll to position [226, 0]
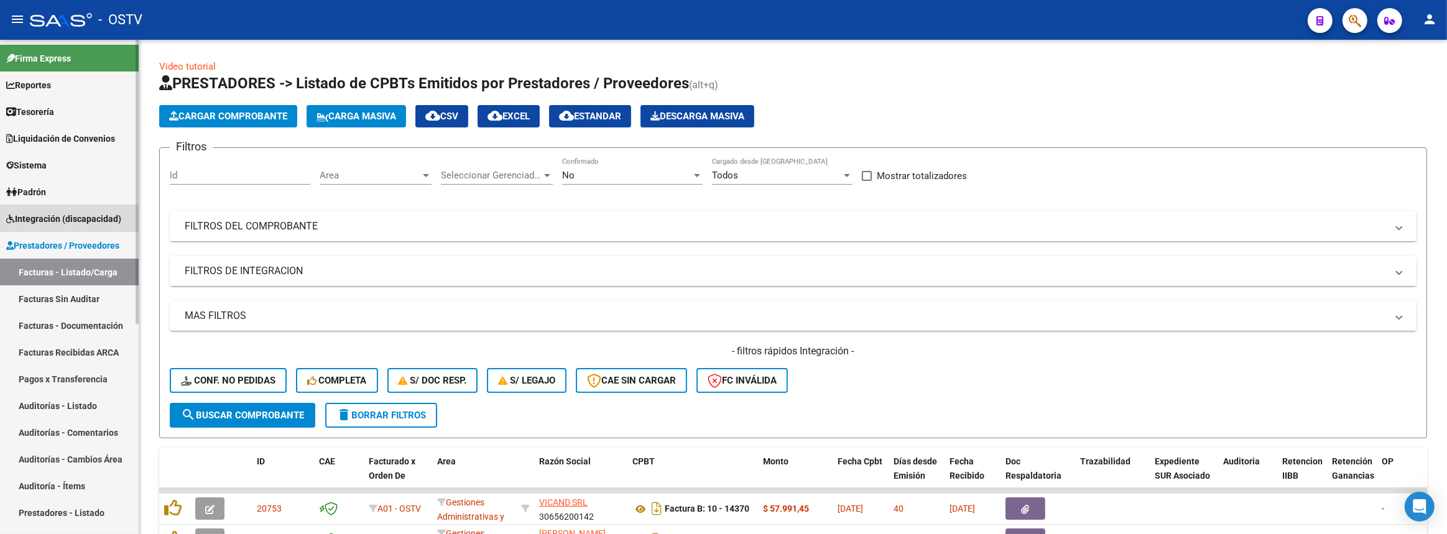
click at [66, 218] on span "Integración (discapacidad)" at bounding box center [63, 219] width 115 height 14
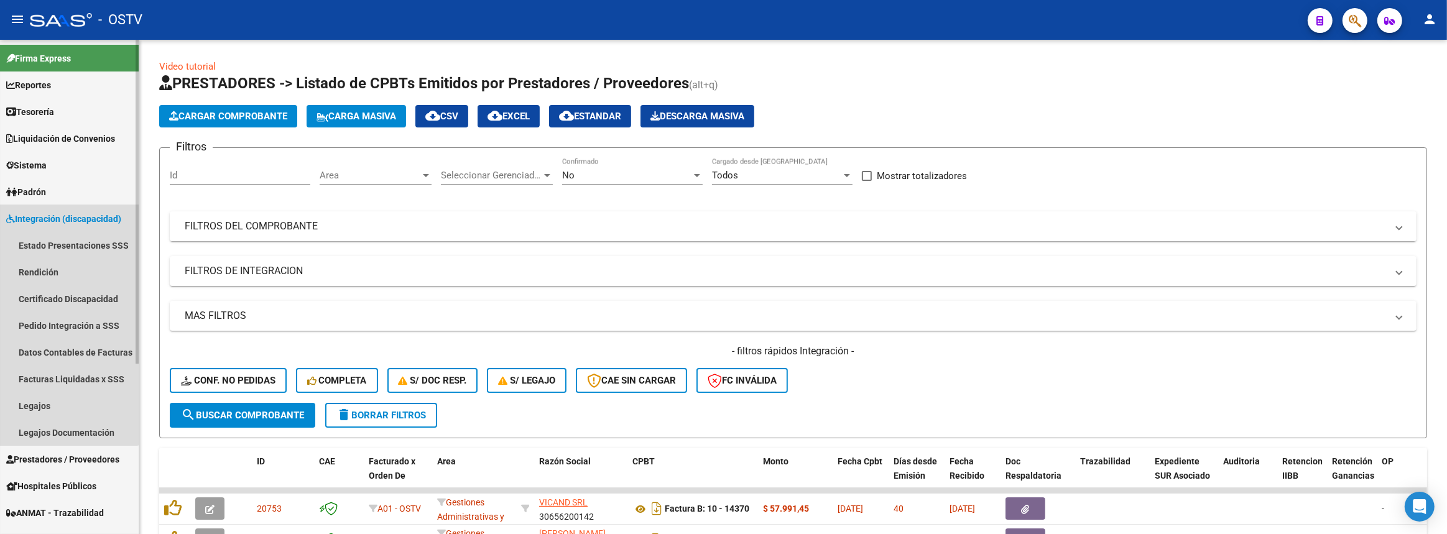
click at [67, 225] on span "Integración (discapacidad)" at bounding box center [63, 219] width 115 height 14
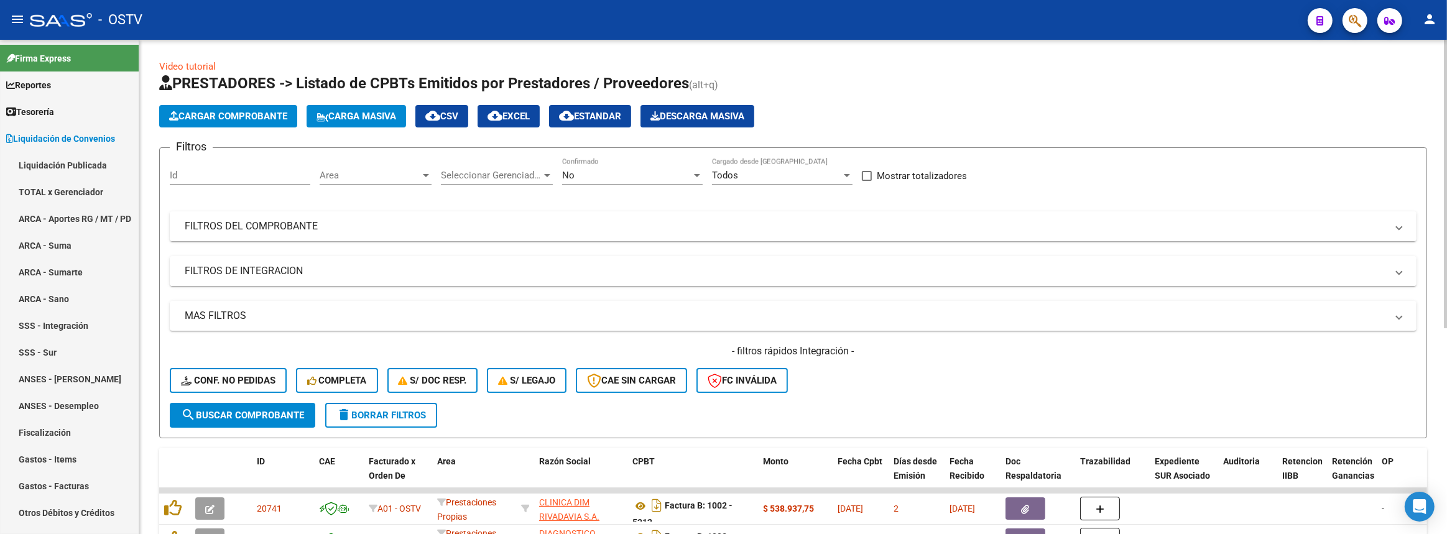
scroll to position [2, 0]
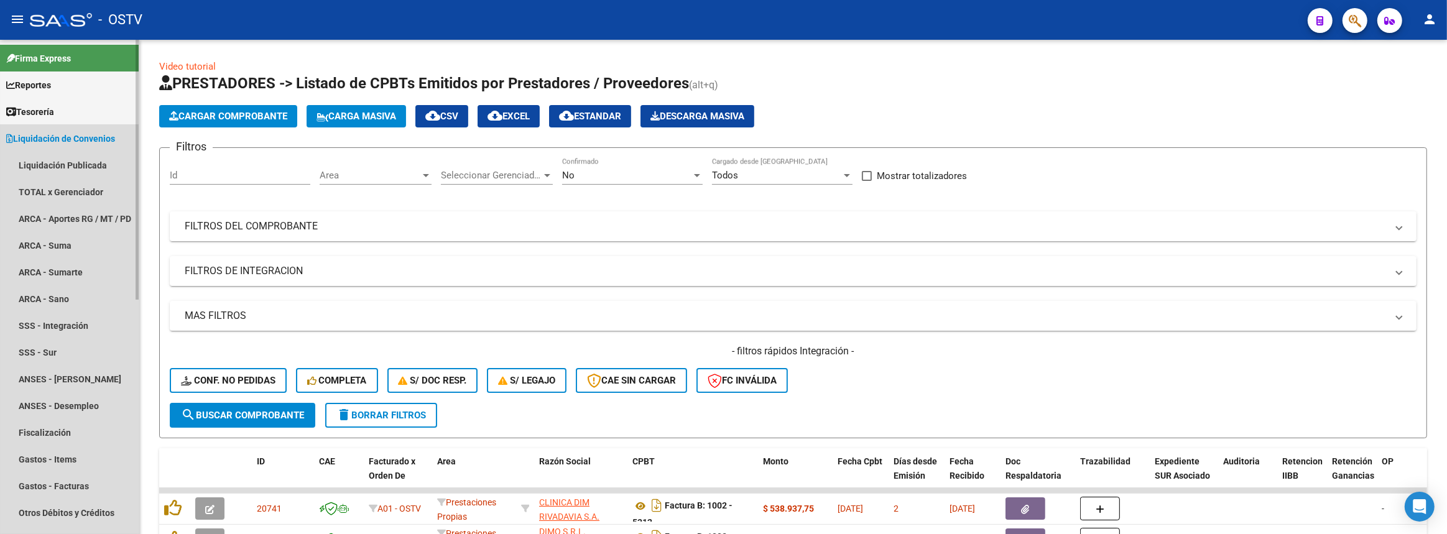
click at [108, 141] on span "Liquidación de Convenios" at bounding box center [60, 139] width 109 height 14
